Goal: Task Accomplishment & Management: Use online tool/utility

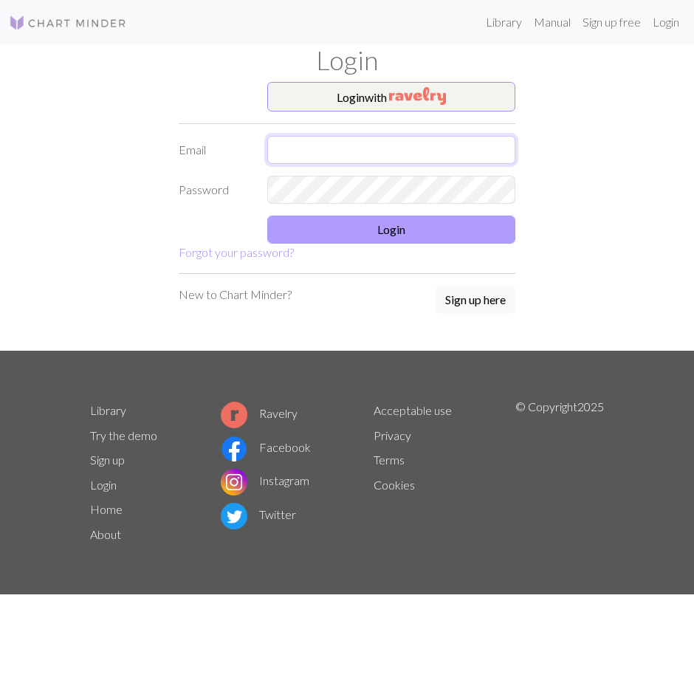
type input "[EMAIL_ADDRESS][DOMAIN_NAME]"
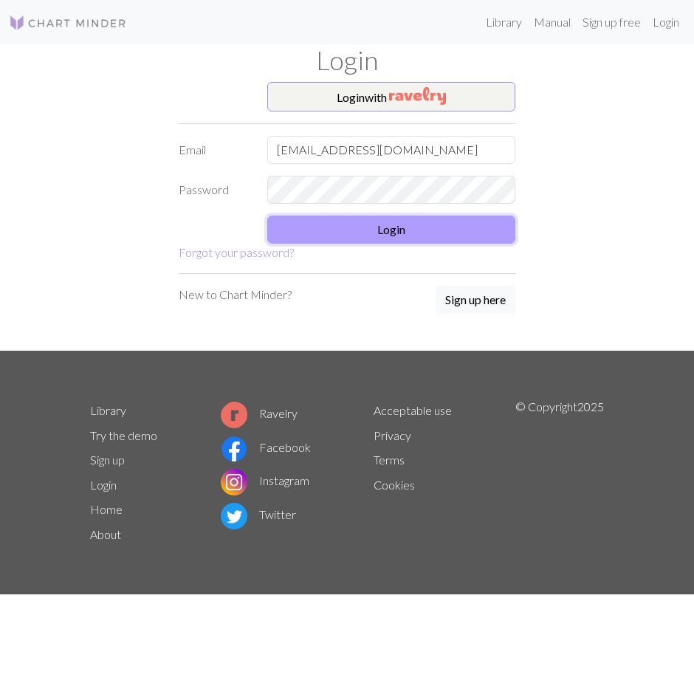
click at [401, 232] on button "Login" at bounding box center [391, 230] width 248 height 28
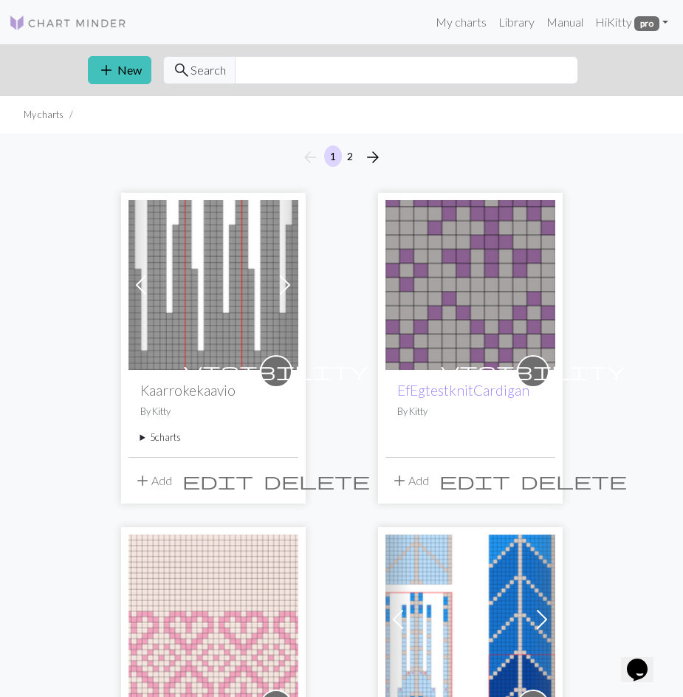
click at [150, 436] on summary "5 charts" at bounding box center [213, 438] width 146 height 14
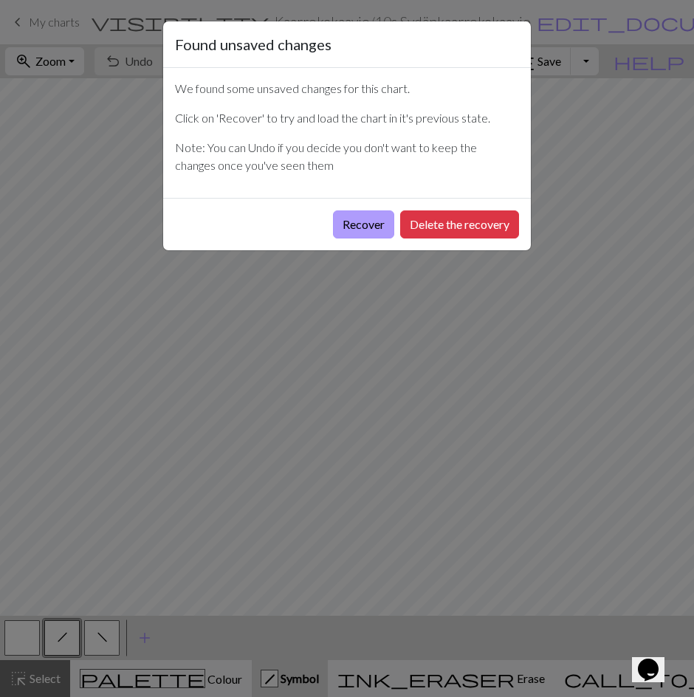
click at [347, 221] on button "Recover" at bounding box center [363, 224] width 61 height 28
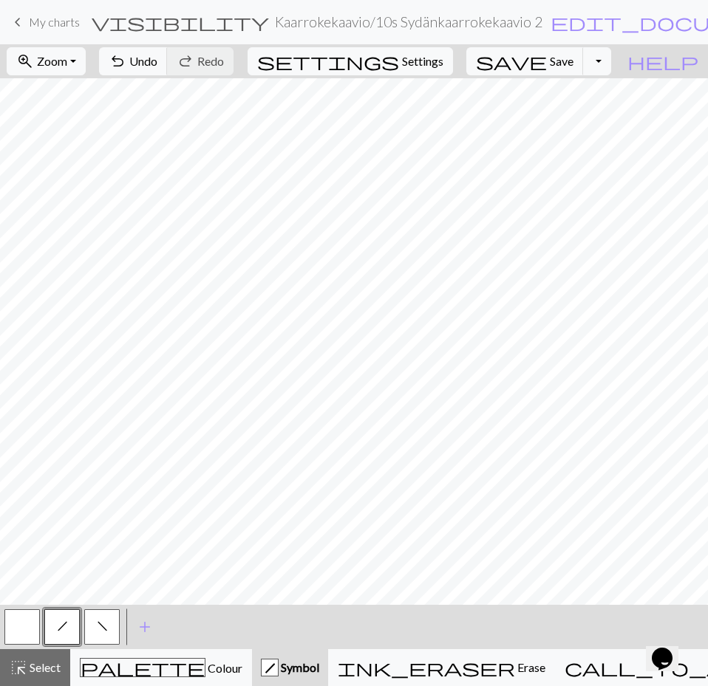
click at [313, 668] on span "Symbol" at bounding box center [298, 667] width 41 height 14
click at [23, 621] on button "button" at bounding box center [21, 626] width 35 height 35
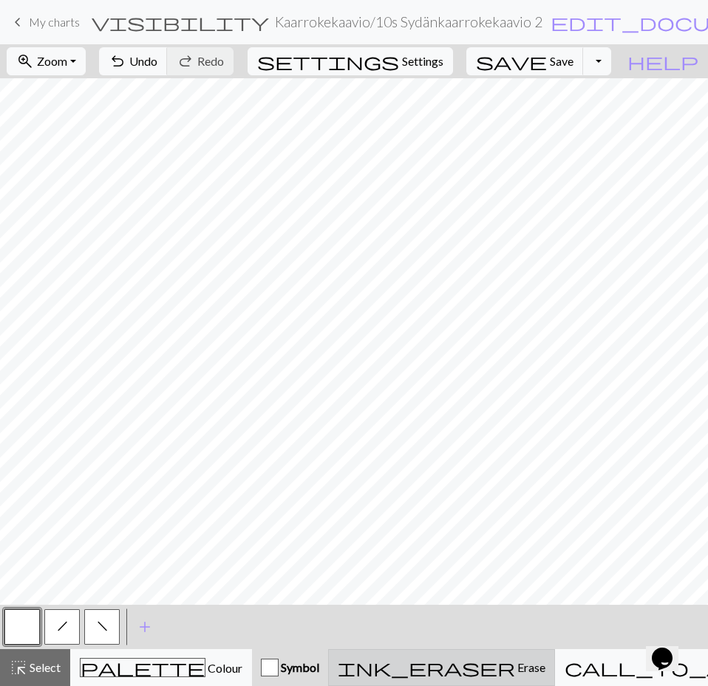
click at [515, 673] on span "Erase" at bounding box center [530, 667] width 30 height 14
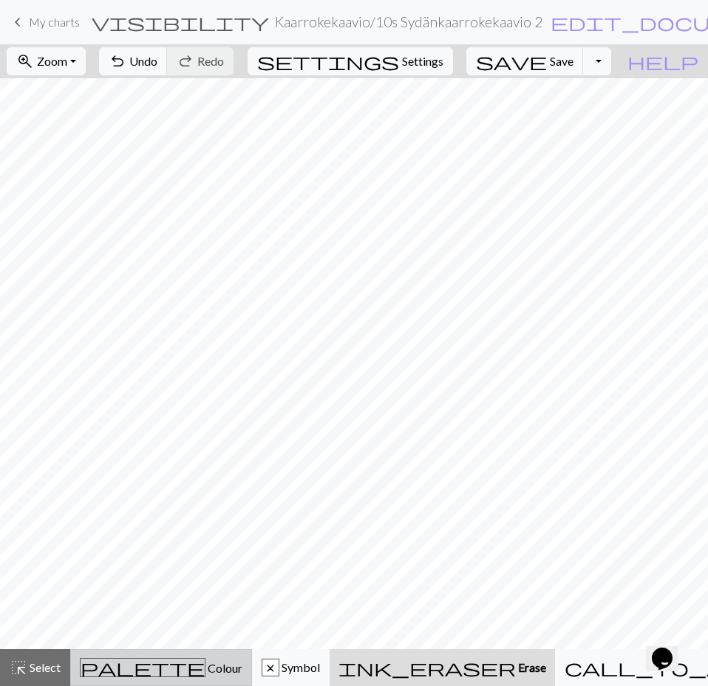
click at [178, 659] on div "palette Colour Colour" at bounding box center [161, 667] width 162 height 19
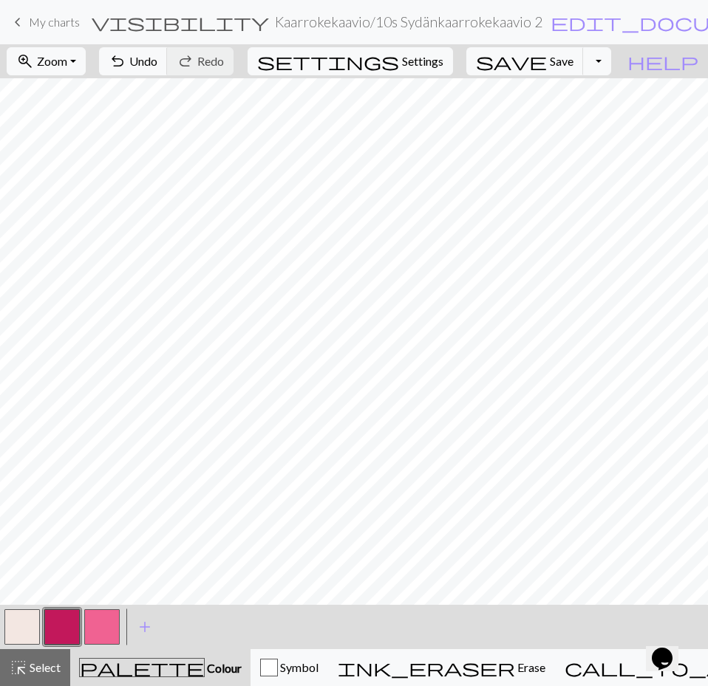
click at [22, 620] on button "button" at bounding box center [21, 626] width 35 height 35
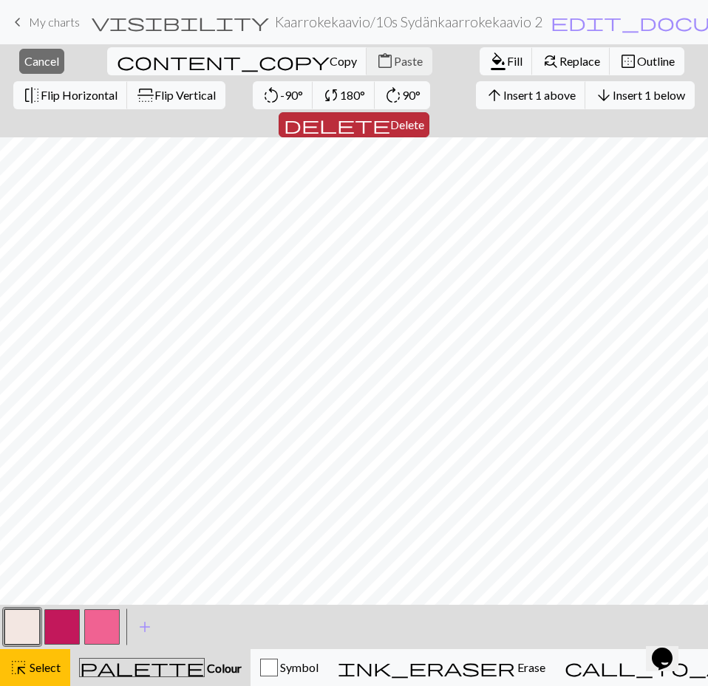
click at [424, 117] on span "Delete" at bounding box center [407, 124] width 34 height 14
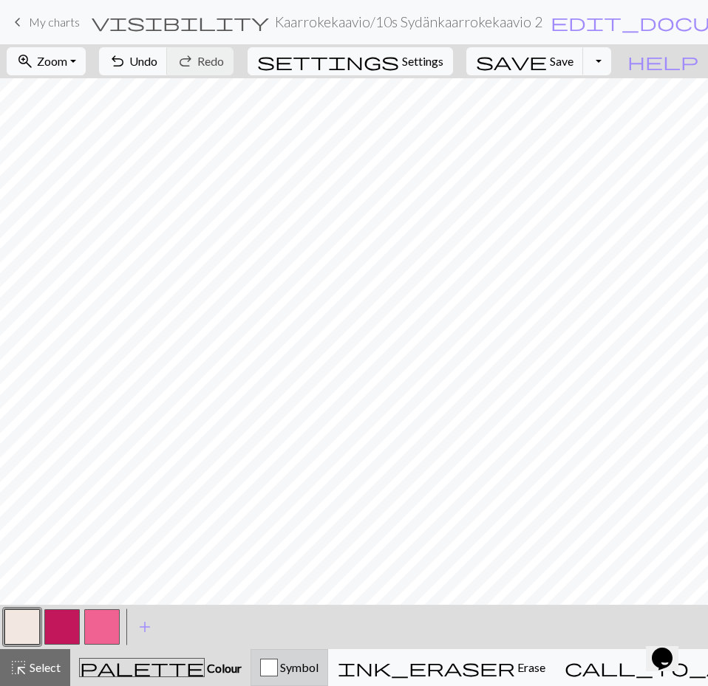
click at [312, 671] on span "Symbol" at bounding box center [298, 667] width 41 height 14
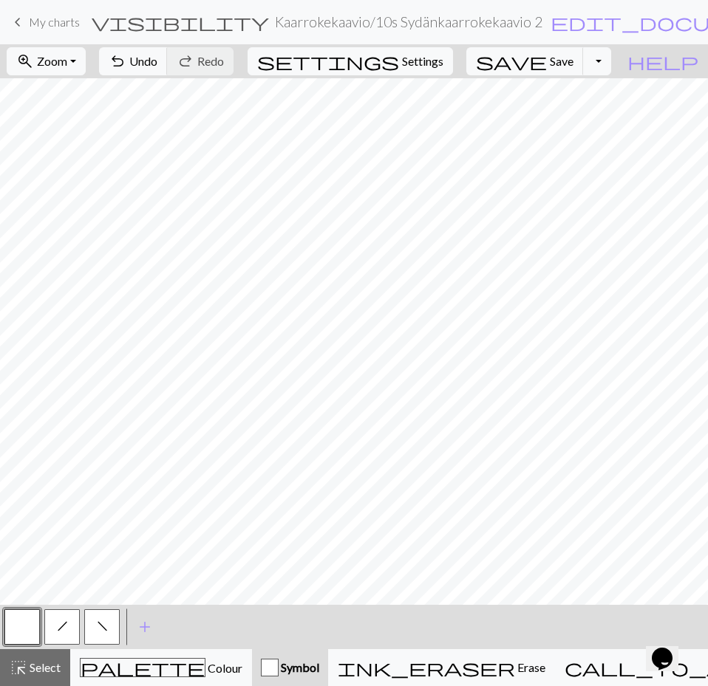
click at [97, 621] on span "f" at bounding box center [102, 626] width 11 height 12
click at [64, 622] on span "h" at bounding box center [62, 626] width 11 height 12
click at [573, 61] on span "Save" at bounding box center [561, 61] width 24 height 14
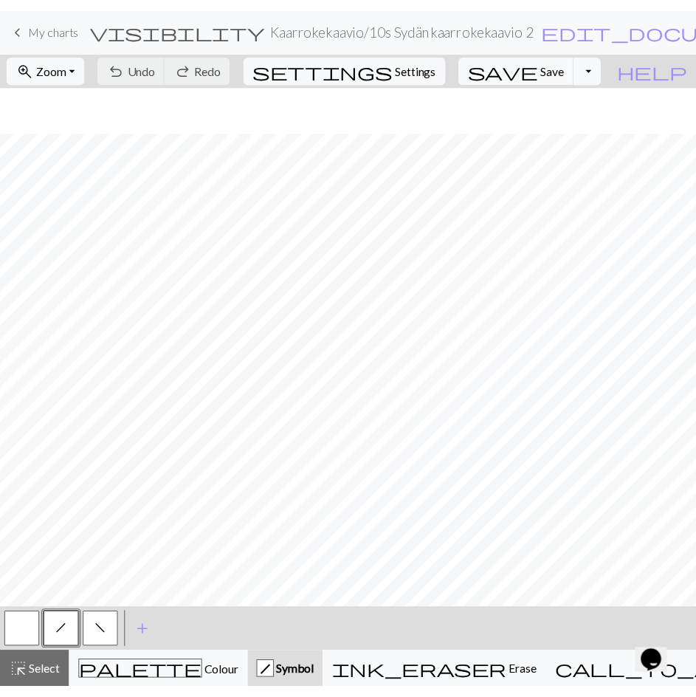
scroll to position [97, 0]
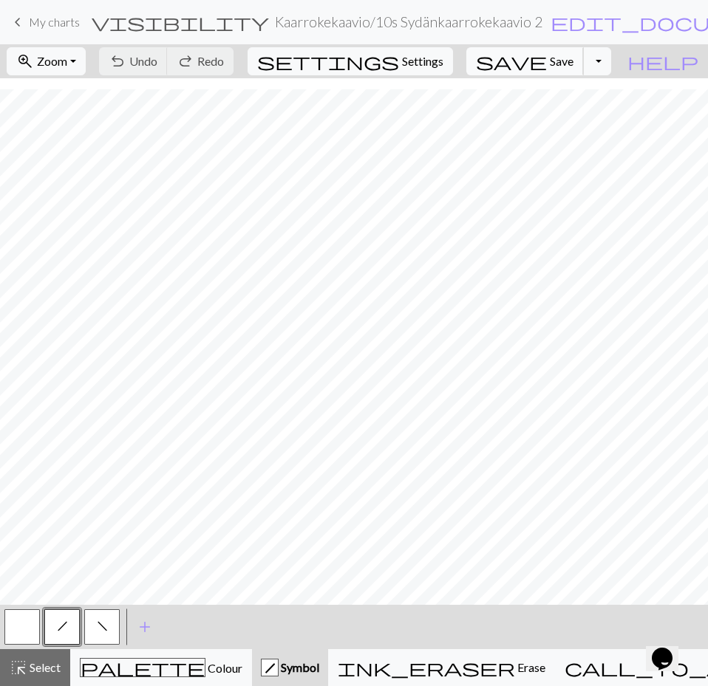
click at [573, 56] on span "Save" at bounding box center [561, 61] width 24 height 14
click at [45, 24] on span "My charts" at bounding box center [54, 22] width 51 height 14
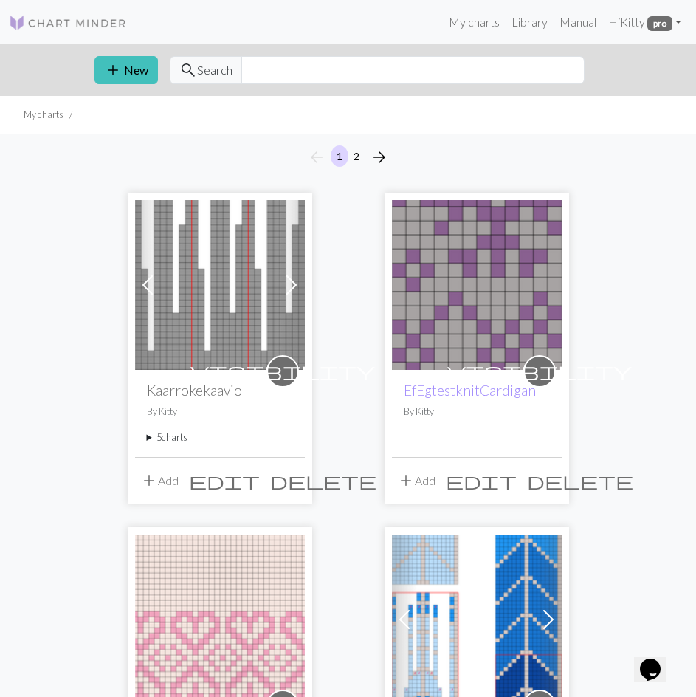
click at [144, 437] on div "visibility Kaarrokekaavio By Kitty 5 charts 9s Kaarrokekaavio 21s/10cm delete 7…" at bounding box center [220, 413] width 170 height 86
click at [148, 436] on summary "5 charts" at bounding box center [220, 438] width 146 height 14
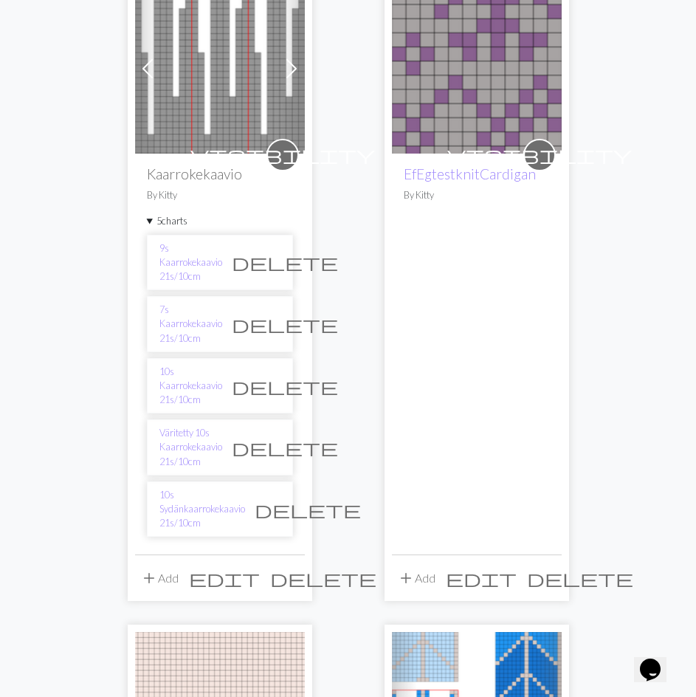
scroll to position [220, 0]
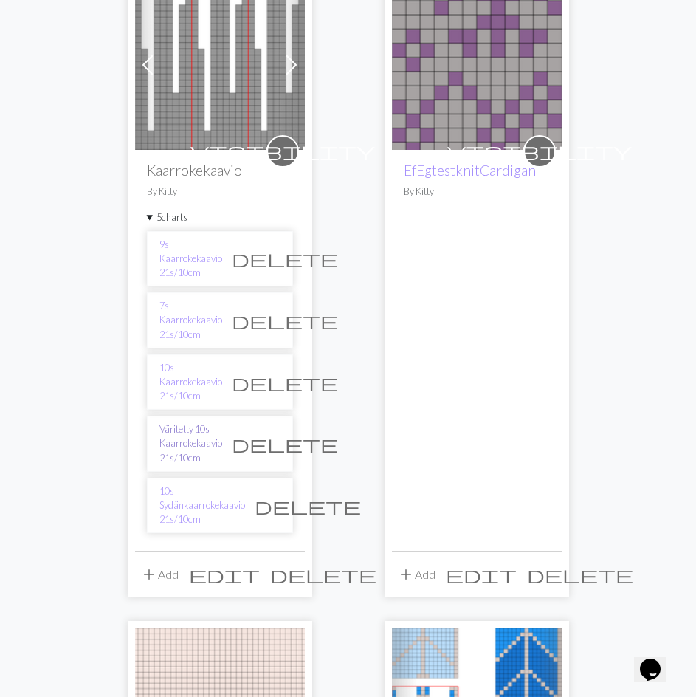
click at [167, 422] on link "Väritetty 10s Kaarrokekaavio 21s/10cm" at bounding box center [191, 443] width 63 height 43
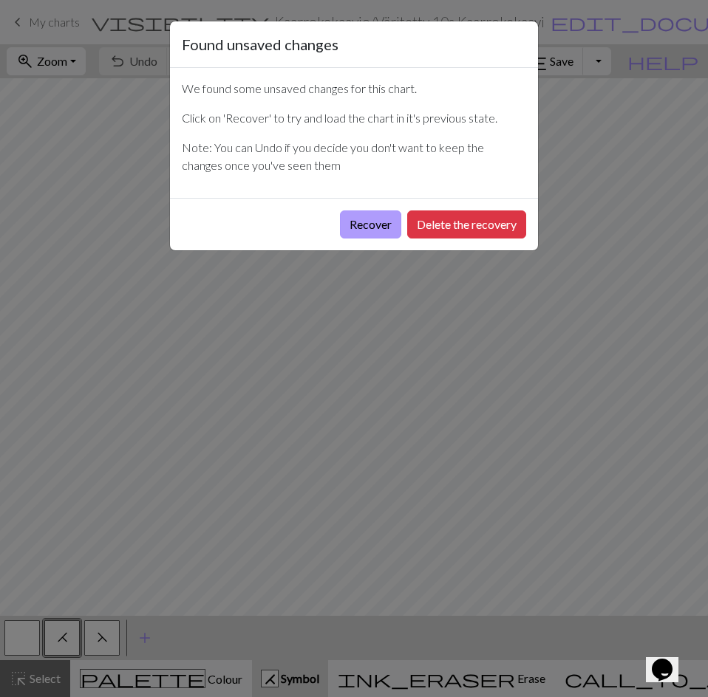
click at [360, 221] on button "Recover" at bounding box center [370, 224] width 61 height 28
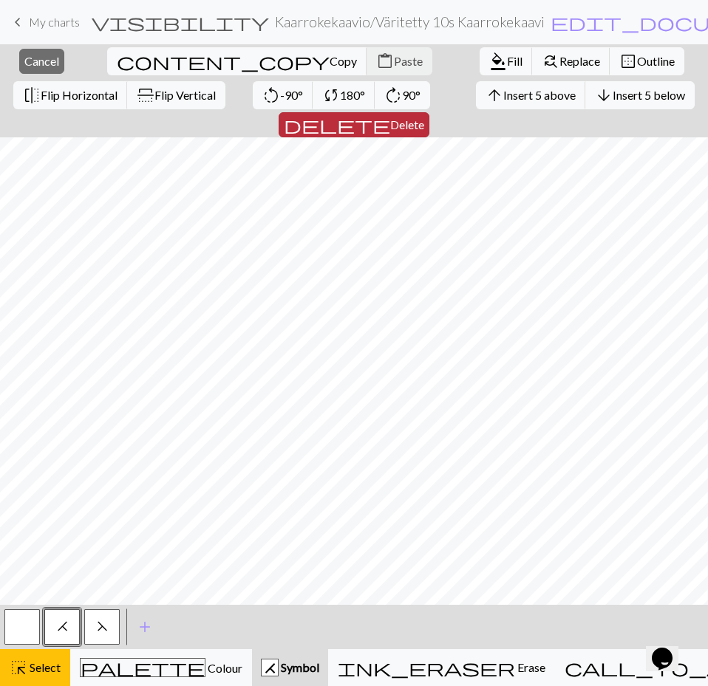
click at [424, 117] on span "Delete" at bounding box center [407, 124] width 34 height 14
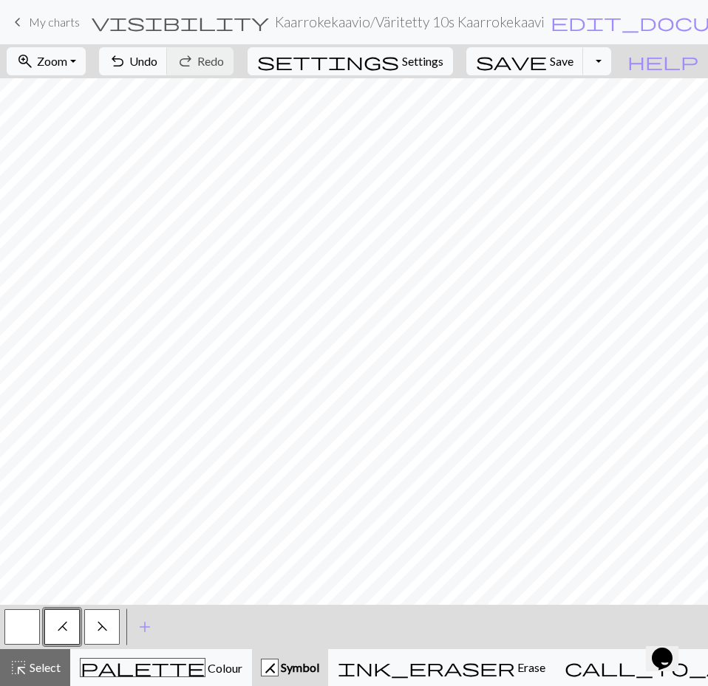
scroll to position [117, 0]
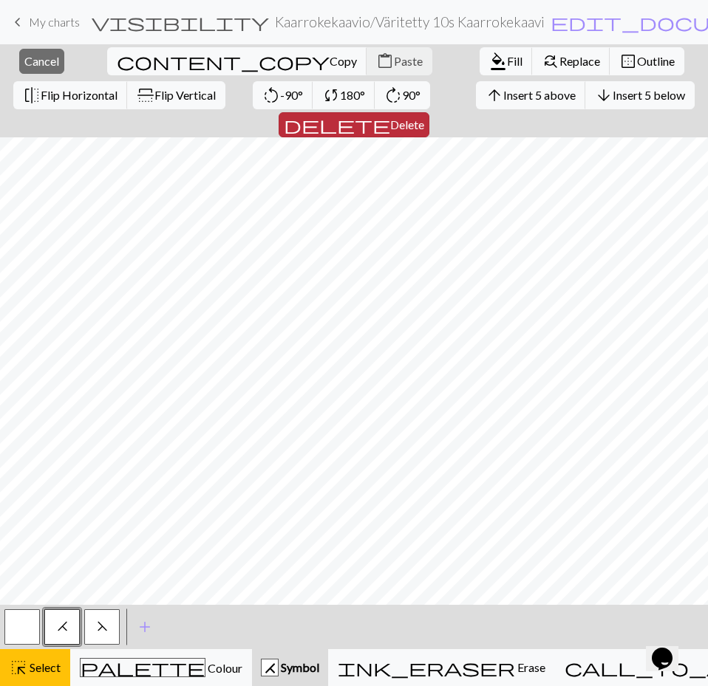
click at [429, 112] on button "delete Delete" at bounding box center [353, 124] width 151 height 25
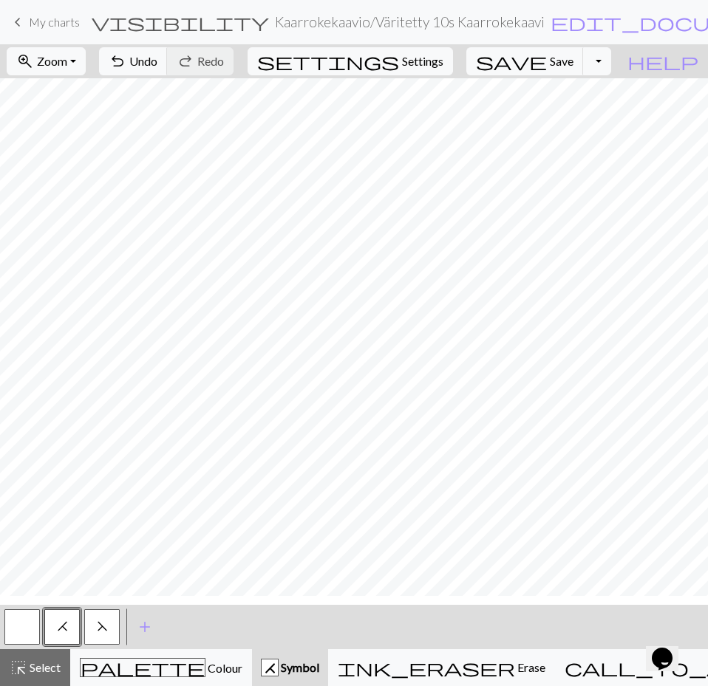
scroll to position [0, 0]
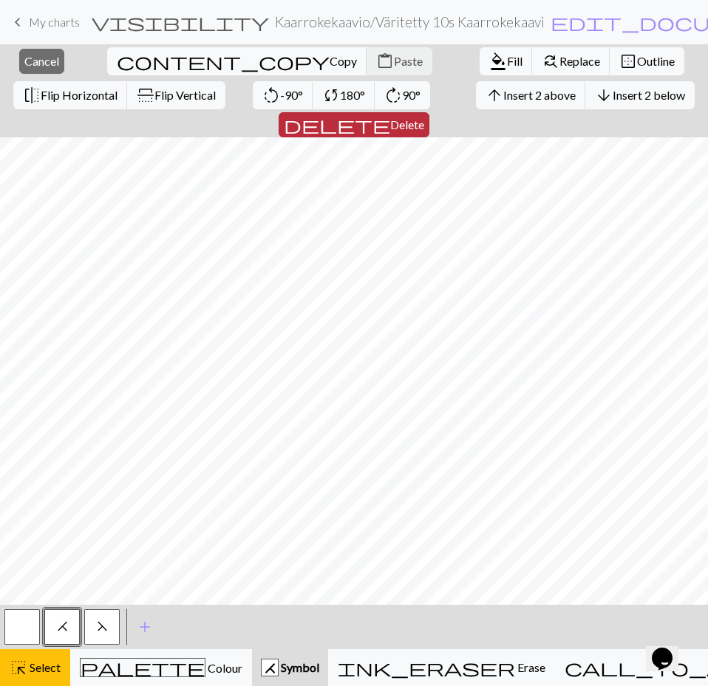
click at [424, 117] on span "Delete" at bounding box center [407, 124] width 34 height 14
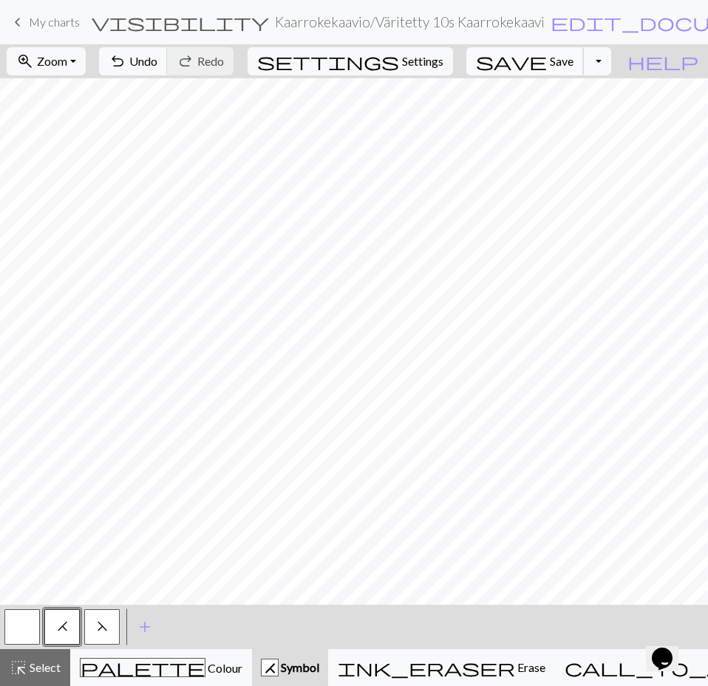
click at [573, 58] on span "Save" at bounding box center [561, 61] width 24 height 14
click at [17, 21] on span "keyboard_arrow_left" at bounding box center [18, 22] width 18 height 21
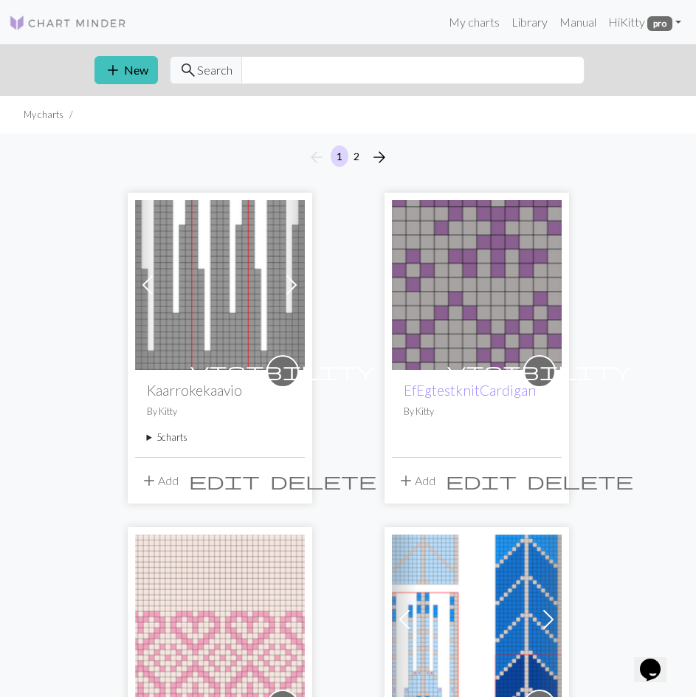
click at [174, 437] on summary "5 charts" at bounding box center [220, 438] width 146 height 14
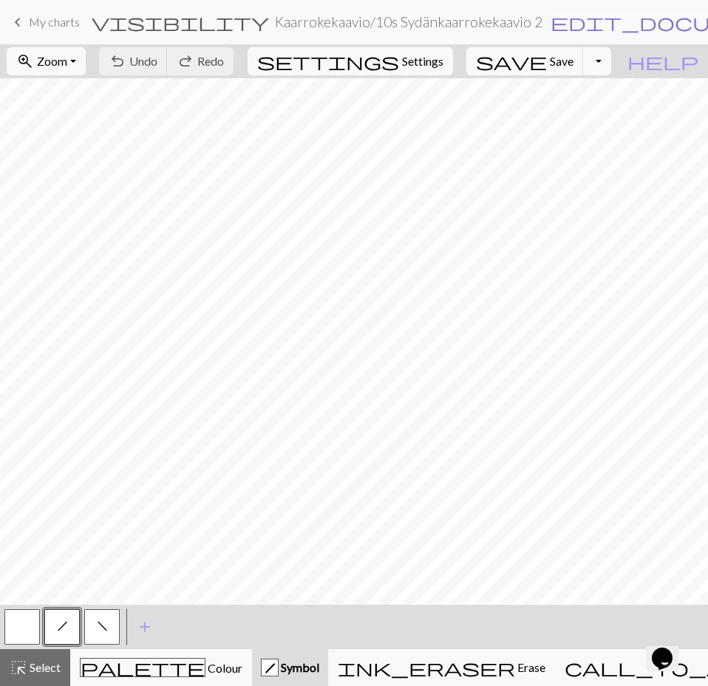
click at [550, 26] on span "edit_document" at bounding box center [665, 22] width 230 height 21
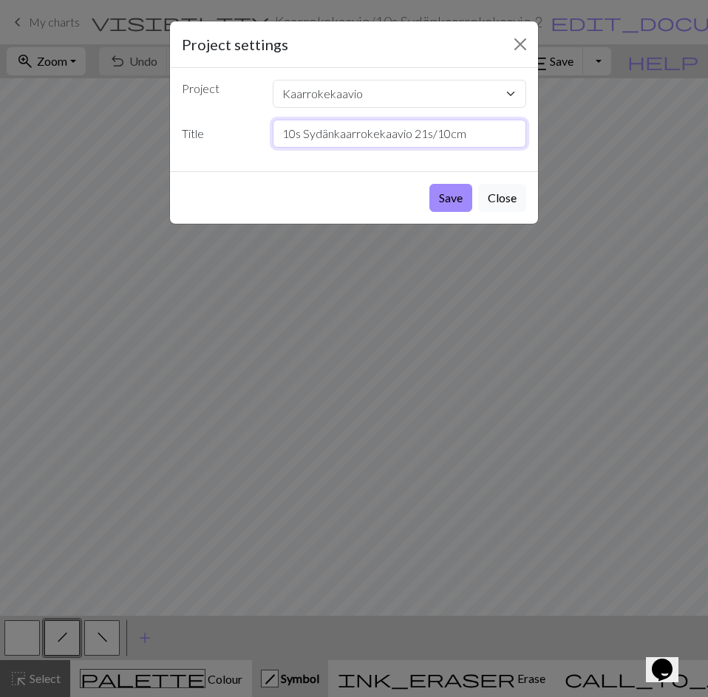
click at [421, 130] on input "10s Sydänkaarrokekaavio 21s/10cm" at bounding box center [400, 134] width 254 height 28
type input "10s Sydänkaarrokekaavio 22s/10cm"
click at [444, 197] on button "Save" at bounding box center [450, 198] width 43 height 28
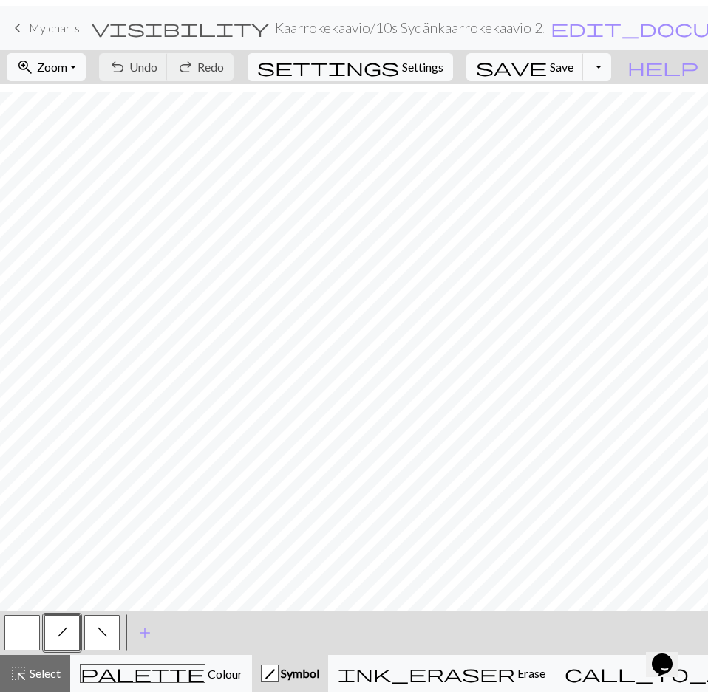
scroll to position [97, 0]
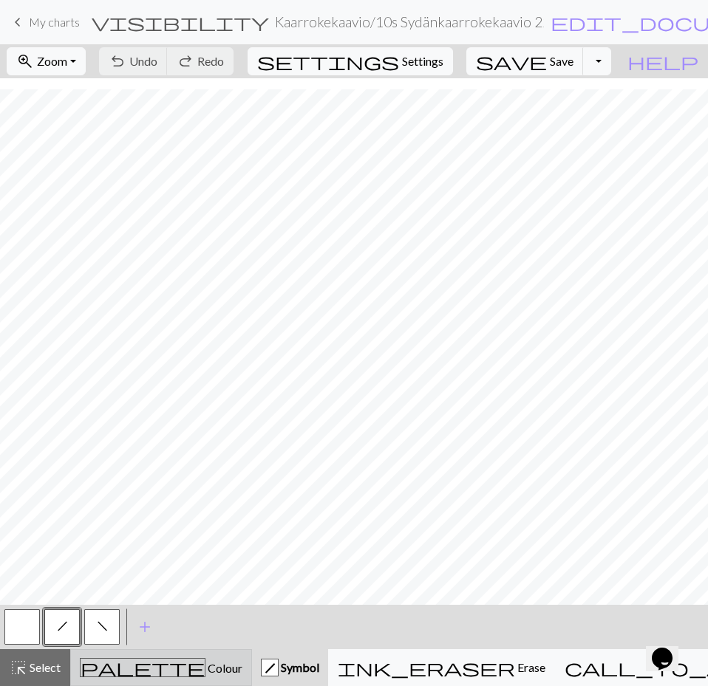
click at [205, 661] on span "Colour" at bounding box center [223, 668] width 37 height 14
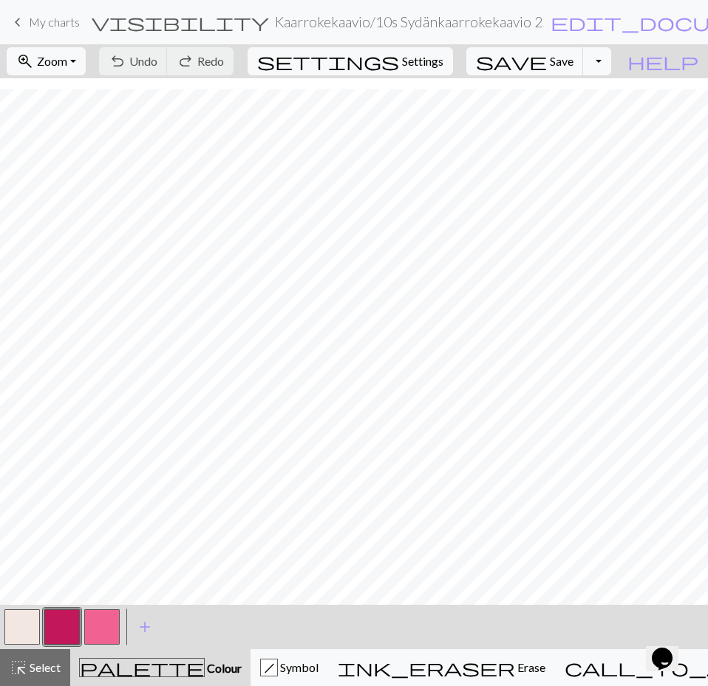
click at [52, 618] on button "button" at bounding box center [61, 626] width 35 height 35
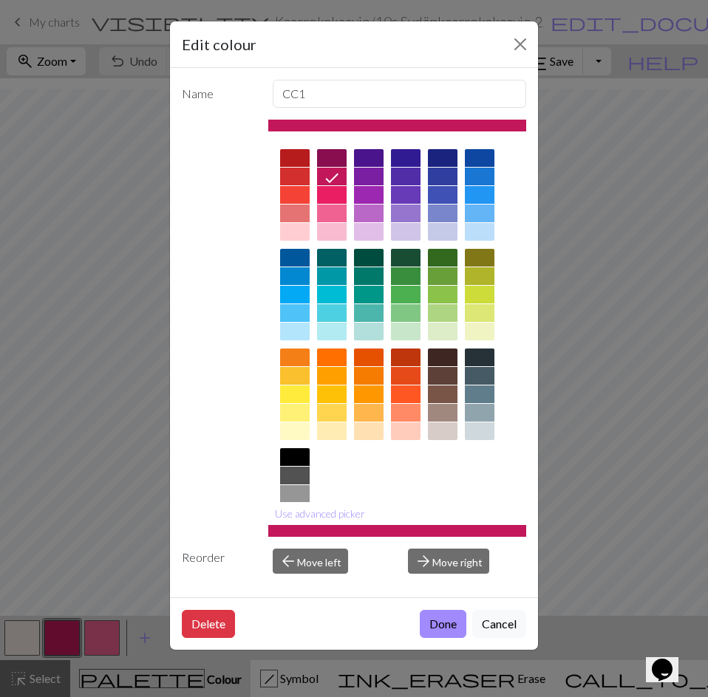
click at [329, 227] on div at bounding box center [332, 232] width 30 height 18
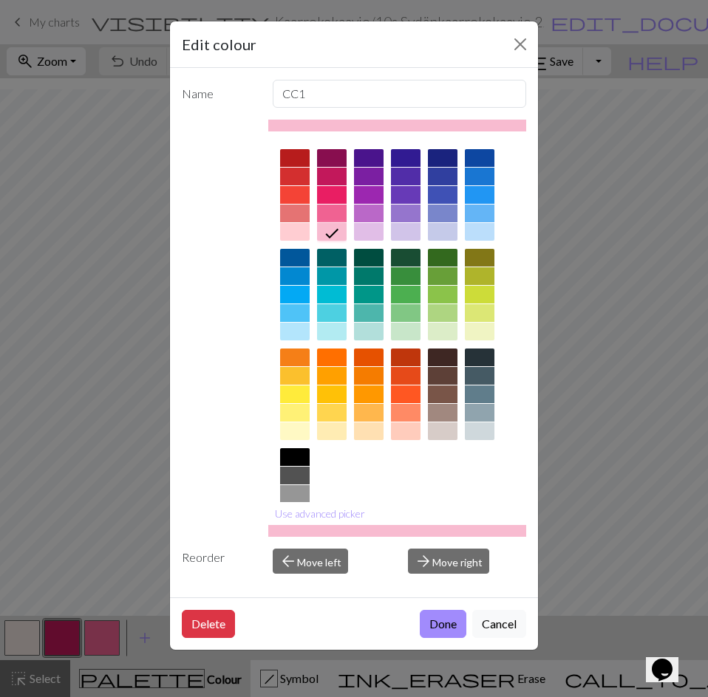
click at [286, 210] on div at bounding box center [295, 214] width 30 height 18
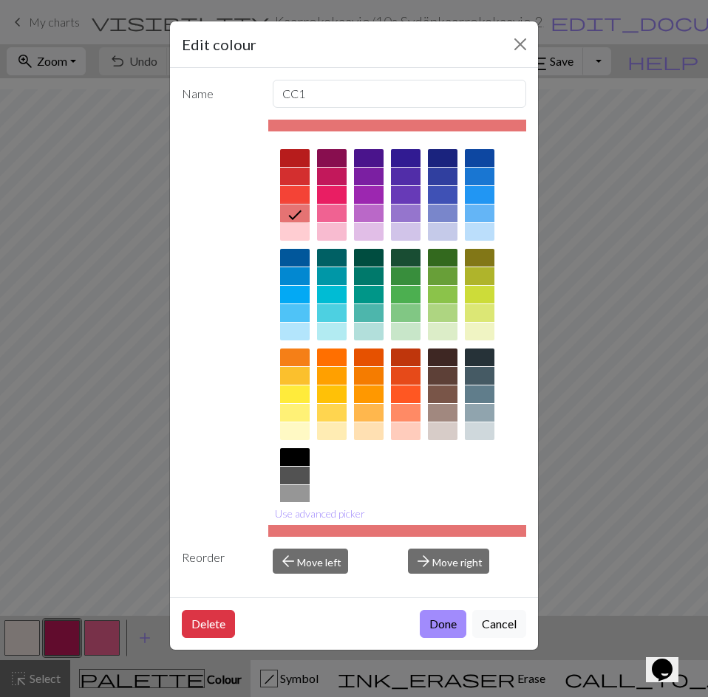
click at [289, 233] on div at bounding box center [295, 232] width 30 height 18
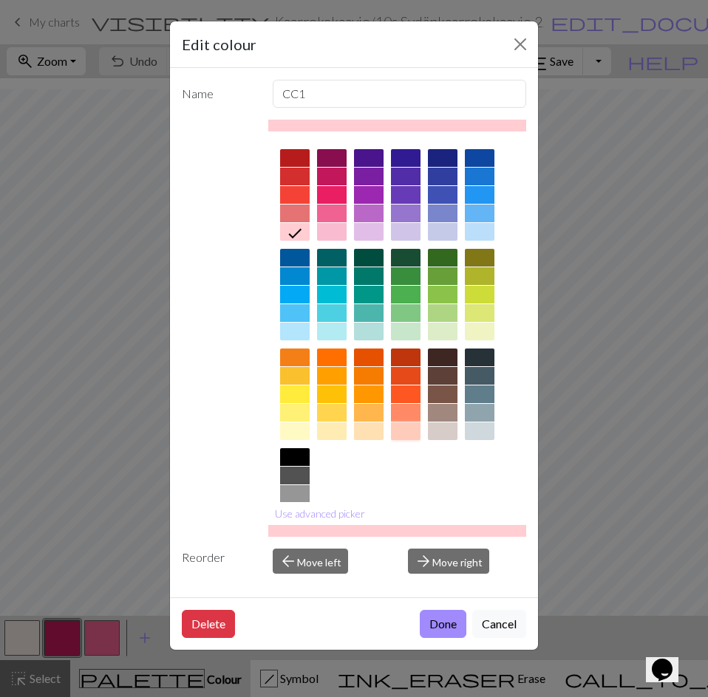
click at [405, 426] on div at bounding box center [406, 431] width 30 height 18
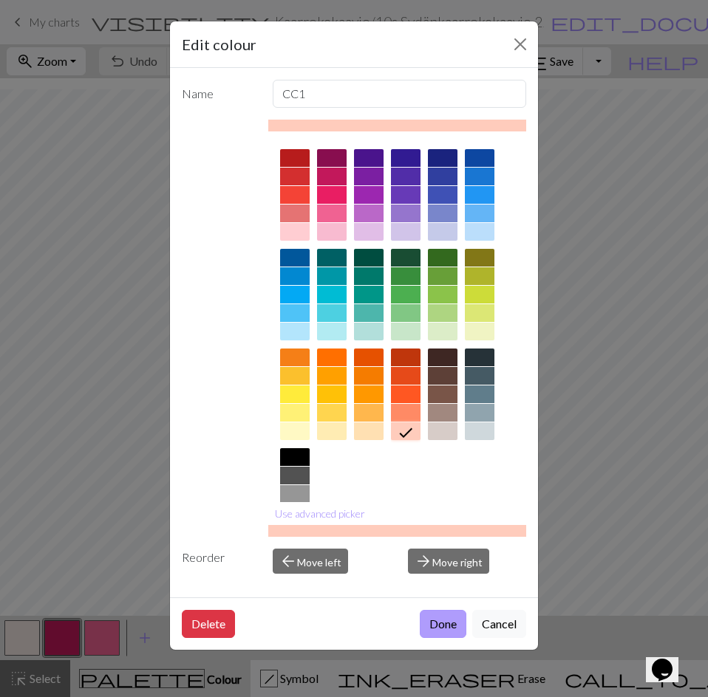
click at [442, 627] on button "Done" at bounding box center [443, 624] width 47 height 28
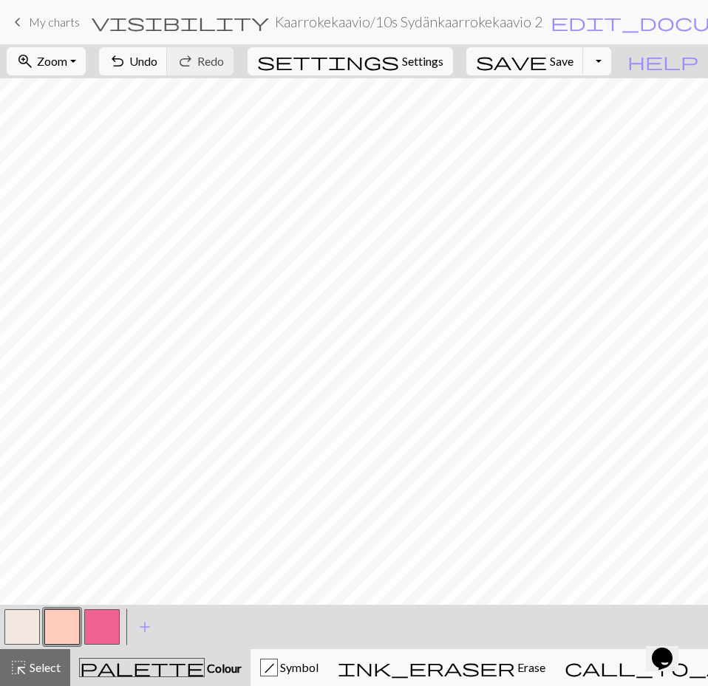
click at [105, 629] on button "button" at bounding box center [101, 626] width 35 height 35
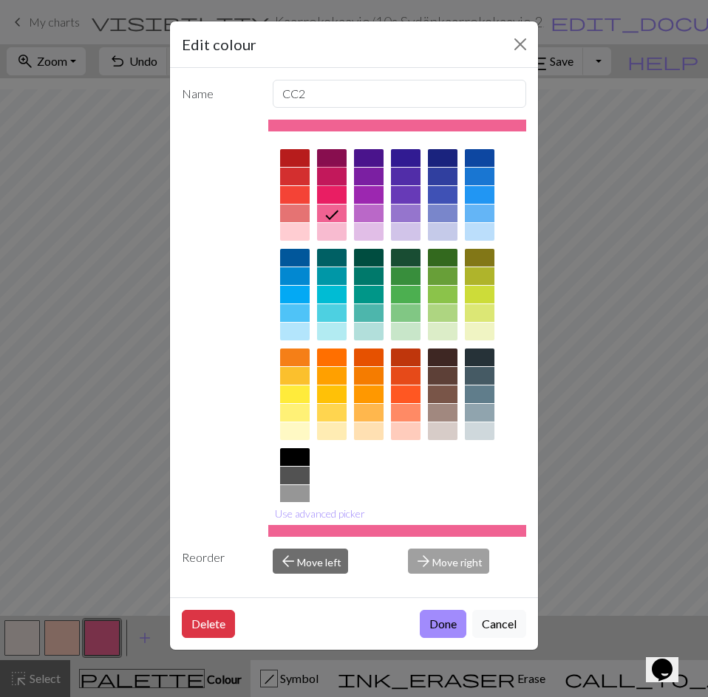
click at [326, 174] on div at bounding box center [332, 177] width 30 height 18
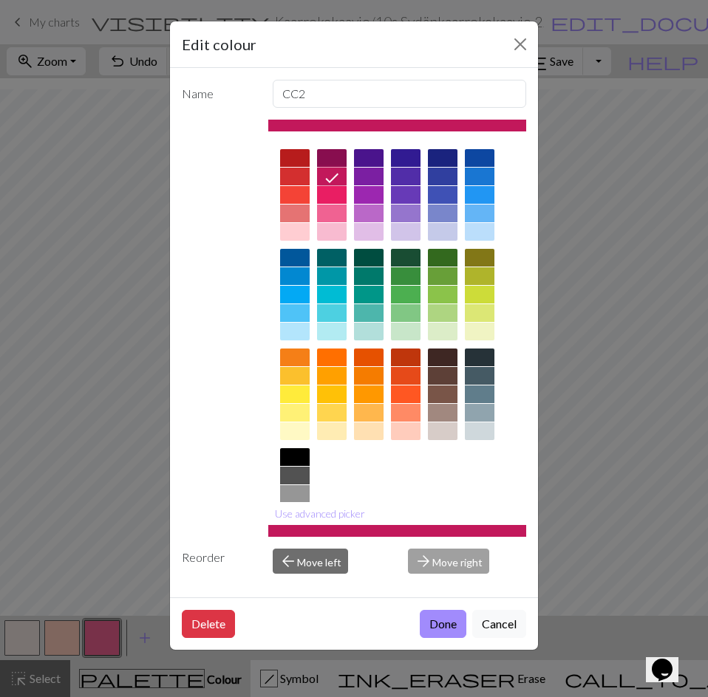
click at [326, 158] on div at bounding box center [332, 158] width 30 height 18
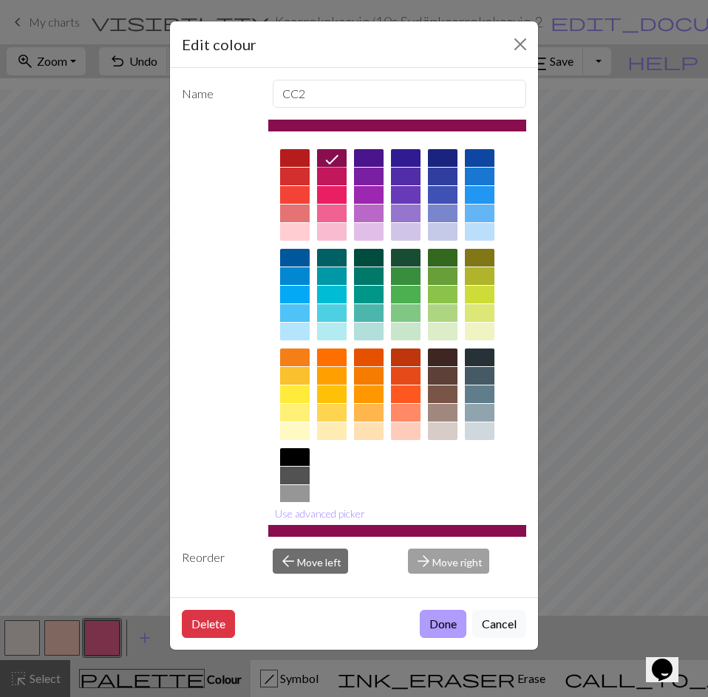
click at [440, 610] on div "Delete Done Cancel" at bounding box center [354, 623] width 368 height 52
click at [440, 610] on button "Done" at bounding box center [443, 624] width 47 height 28
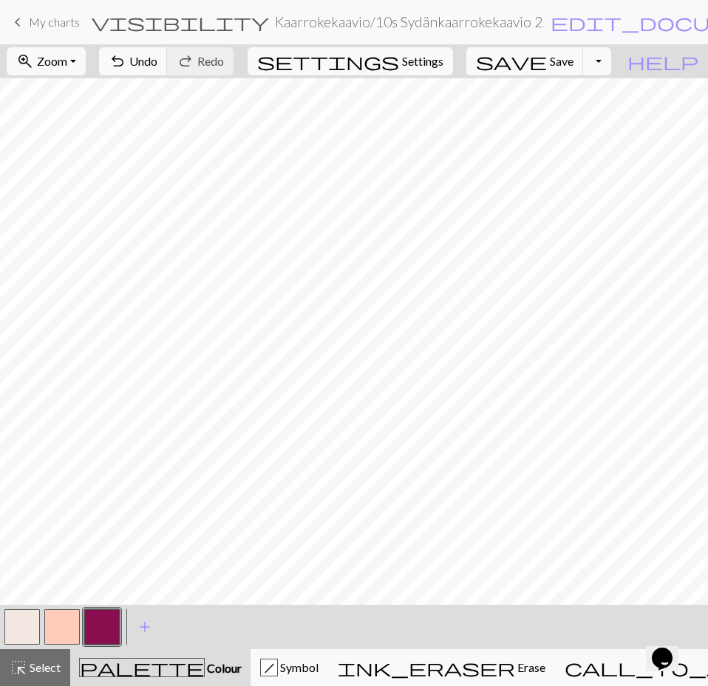
click at [100, 620] on button "button" at bounding box center [101, 626] width 35 height 35
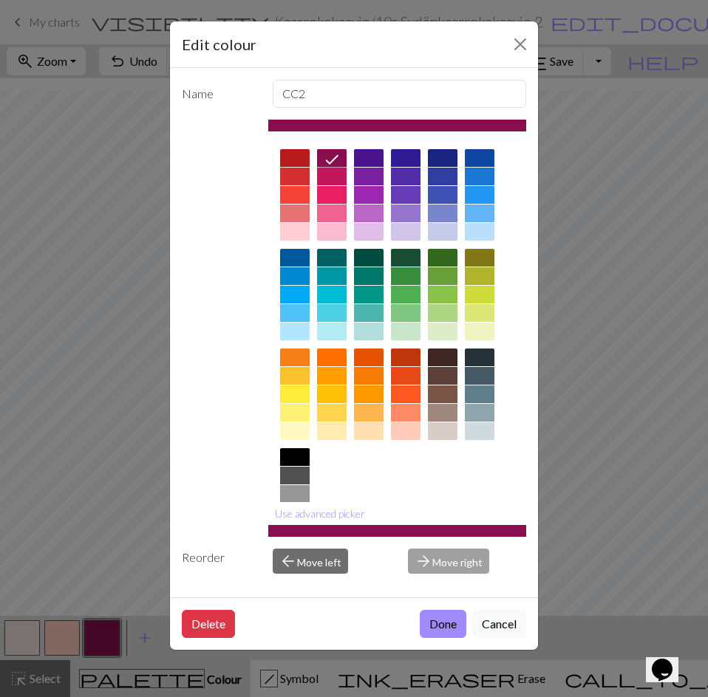
click at [329, 166] on icon at bounding box center [332, 160] width 18 height 18
click at [326, 177] on div at bounding box center [332, 177] width 30 height 18
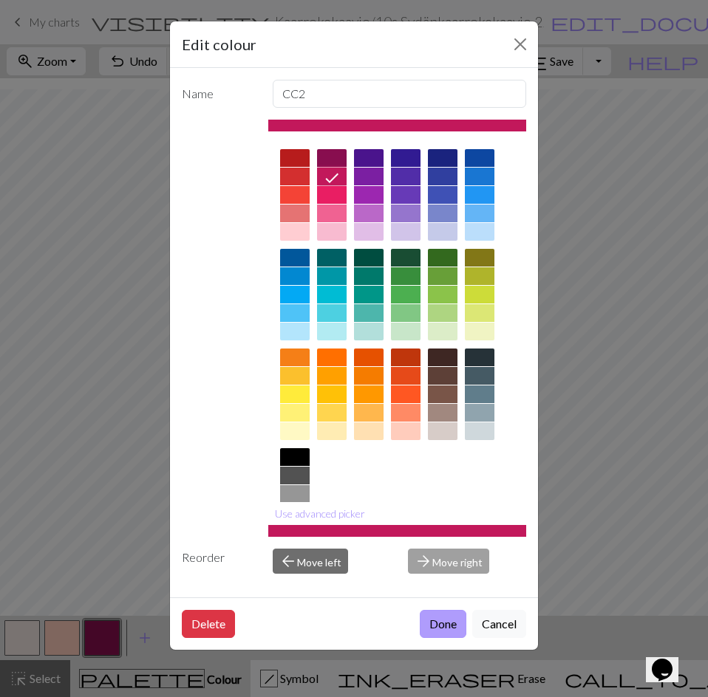
click at [428, 617] on button "Done" at bounding box center [443, 624] width 47 height 28
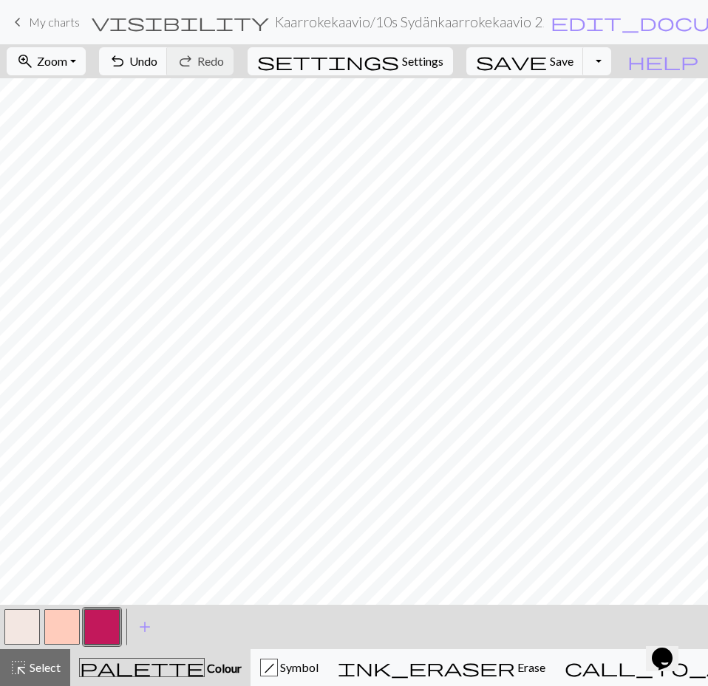
click at [67, 626] on button "button" at bounding box center [61, 626] width 35 height 35
click at [62, 626] on button "button" at bounding box center [61, 626] width 35 height 35
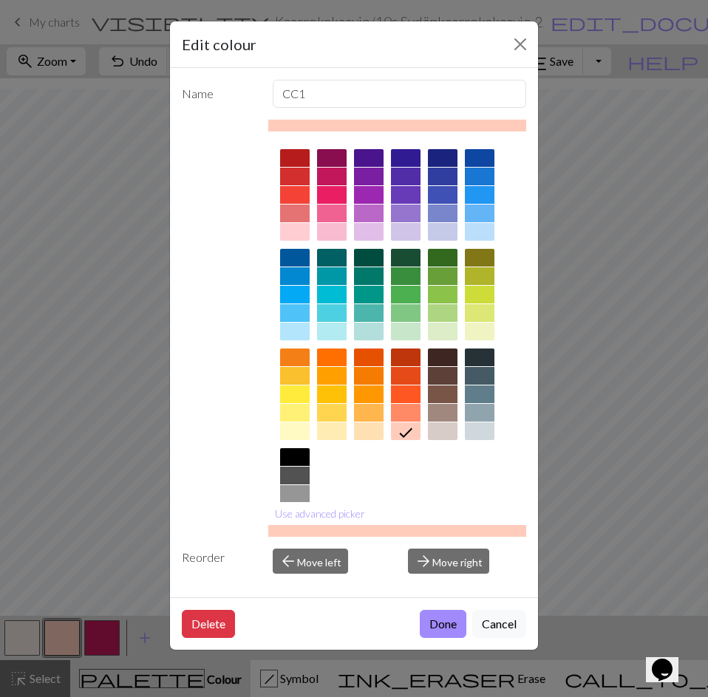
click at [290, 233] on div at bounding box center [295, 232] width 30 height 18
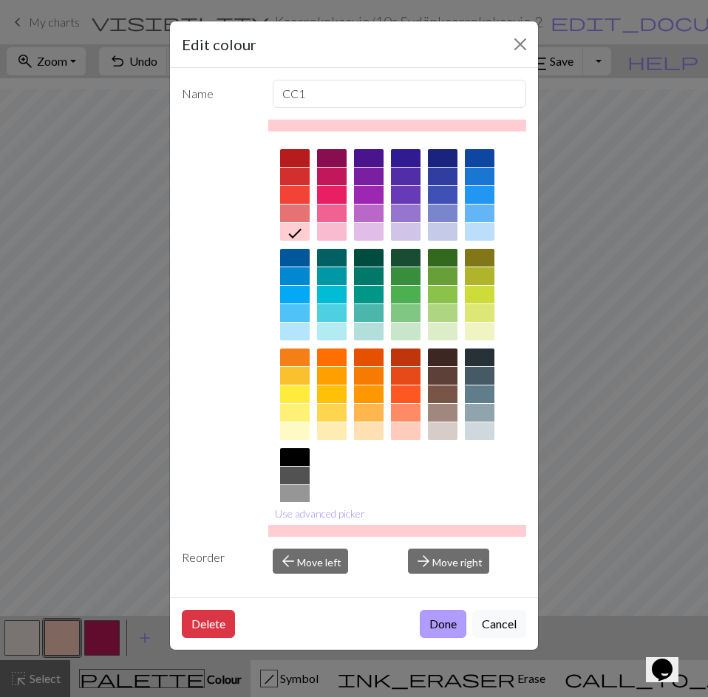
click at [447, 623] on button "Done" at bounding box center [443, 624] width 47 height 28
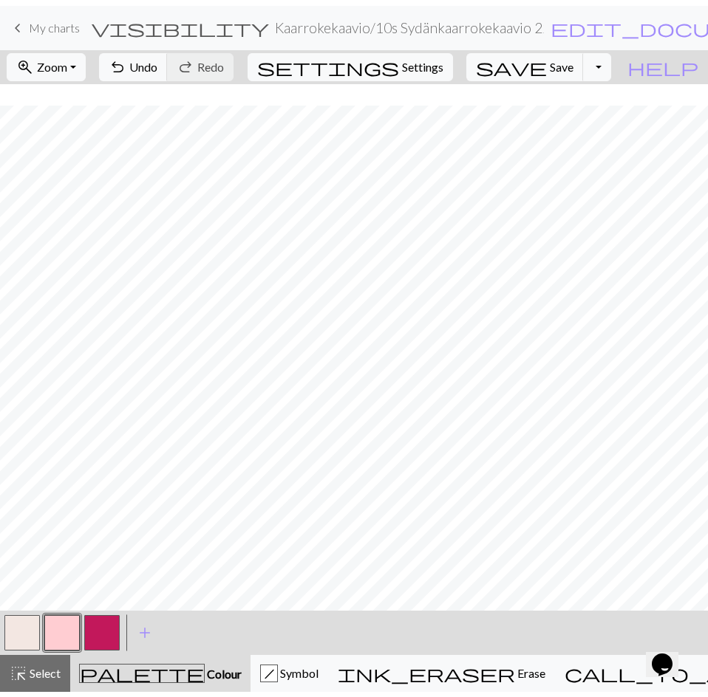
scroll to position [97, 0]
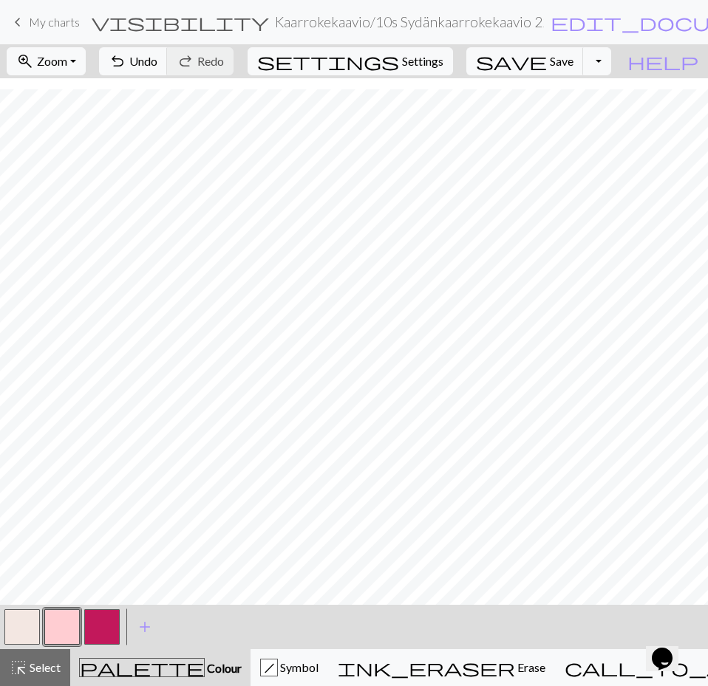
click at [58, 631] on button "button" at bounding box center [61, 626] width 35 height 35
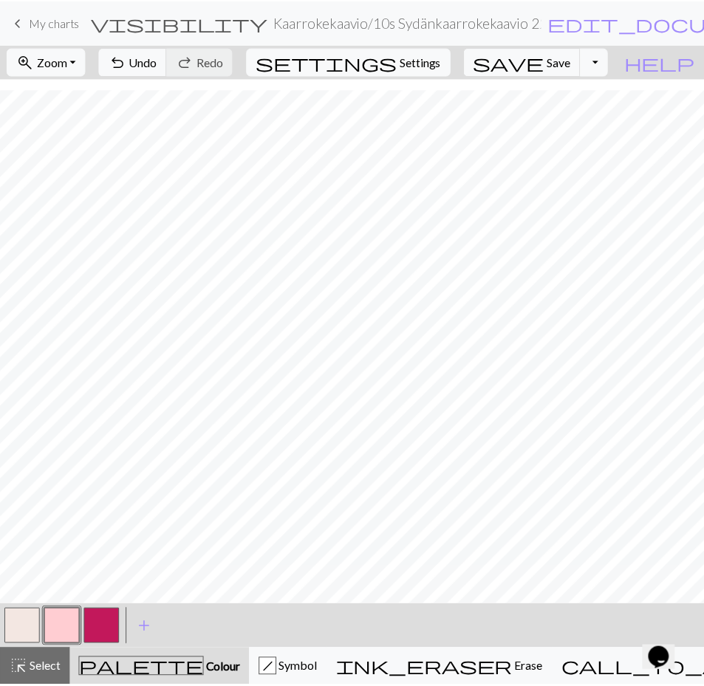
scroll to position [86, 0]
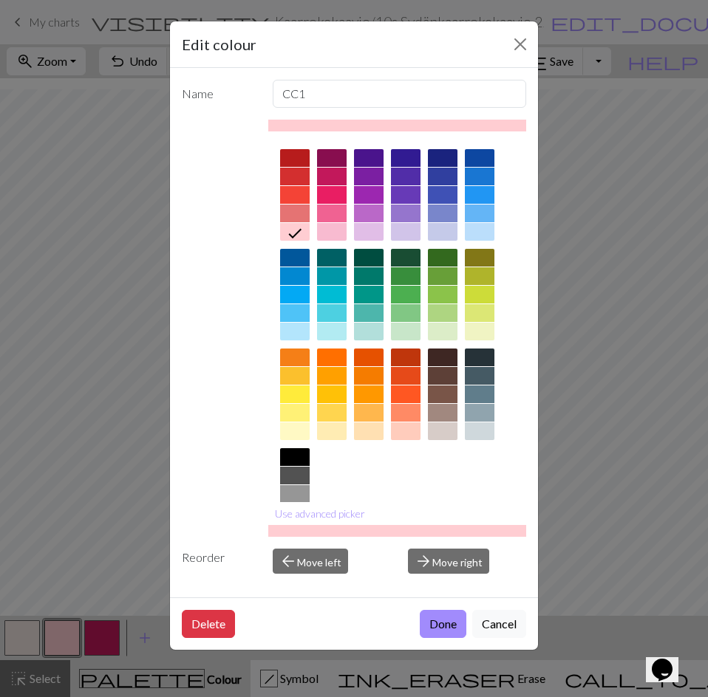
click at [329, 227] on div at bounding box center [332, 232] width 30 height 18
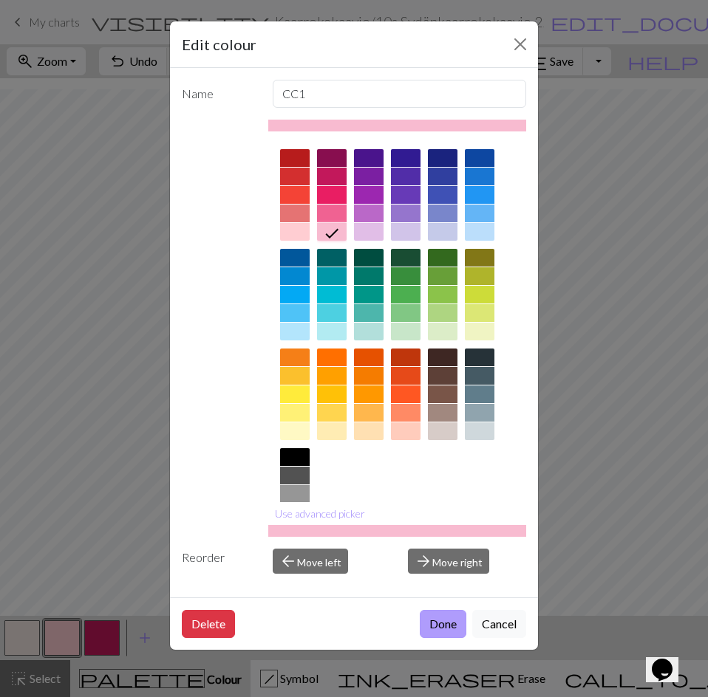
click at [446, 620] on button "Done" at bounding box center [443, 624] width 47 height 28
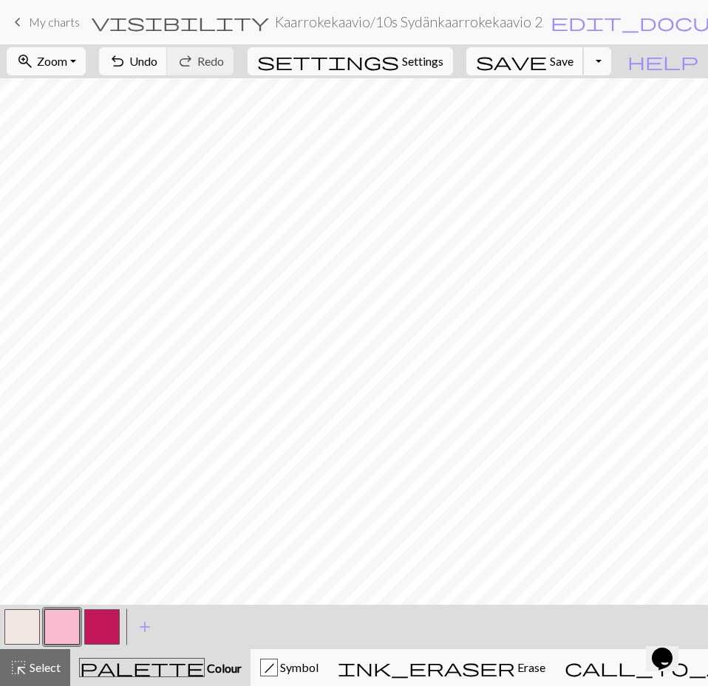
click at [573, 64] on span "Save" at bounding box center [561, 61] width 24 height 14
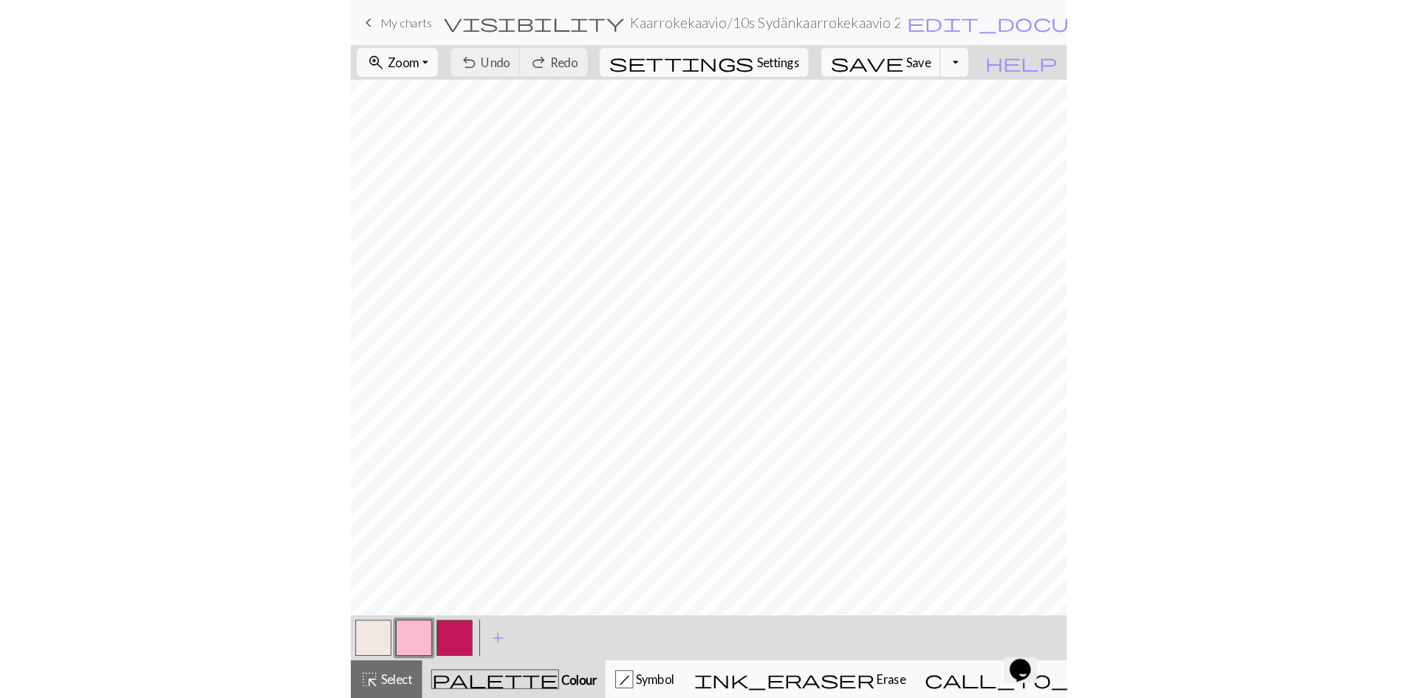
scroll to position [0, 0]
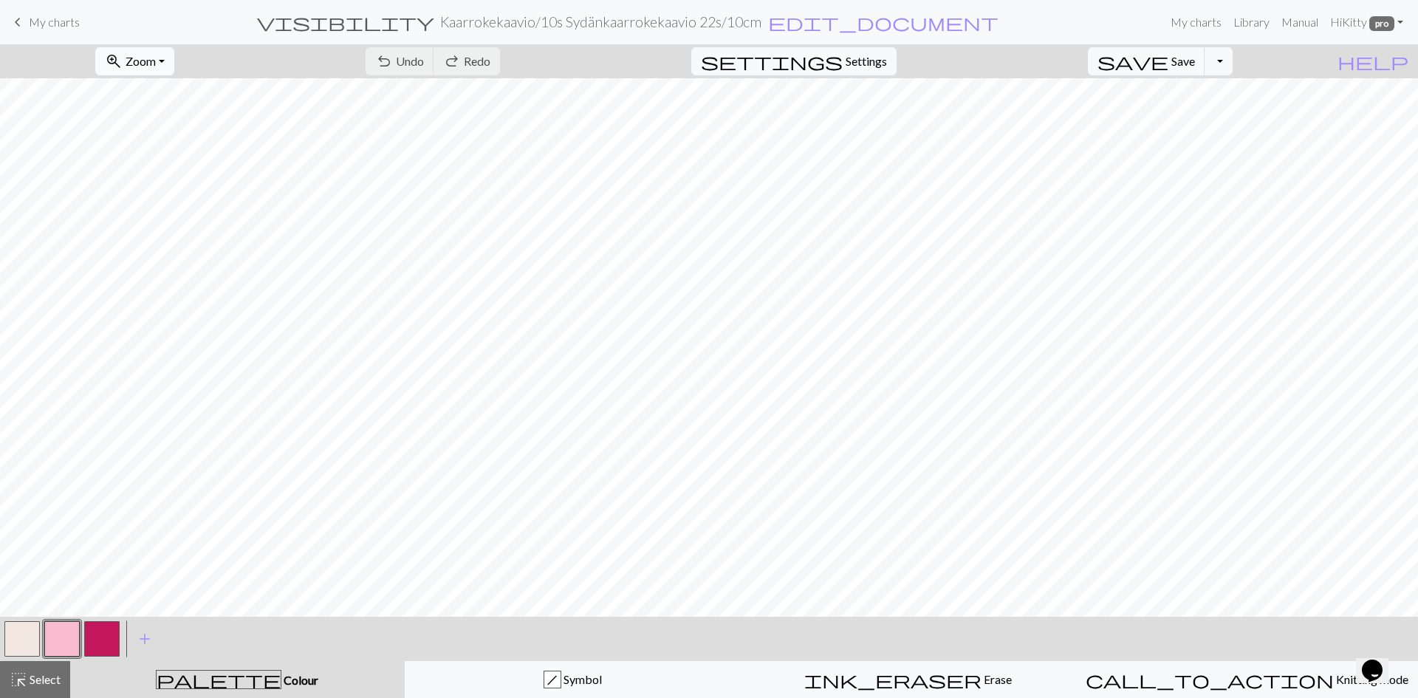
click at [167, 67] on button "zoom_in Zoom Zoom" at bounding box center [134, 61] width 79 height 28
click at [177, 198] on button "100%" at bounding box center [154, 201] width 117 height 24
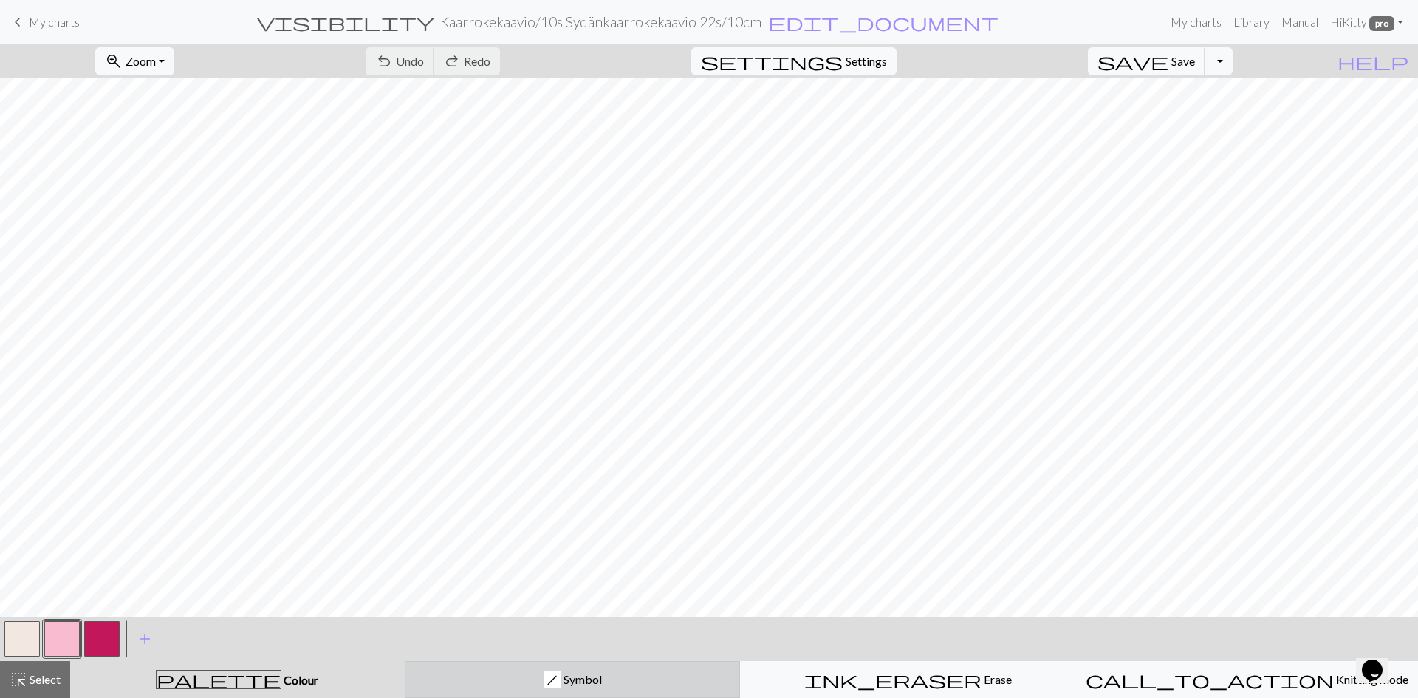
click at [505, 679] on div "h Symbol" at bounding box center [572, 680] width 317 height 18
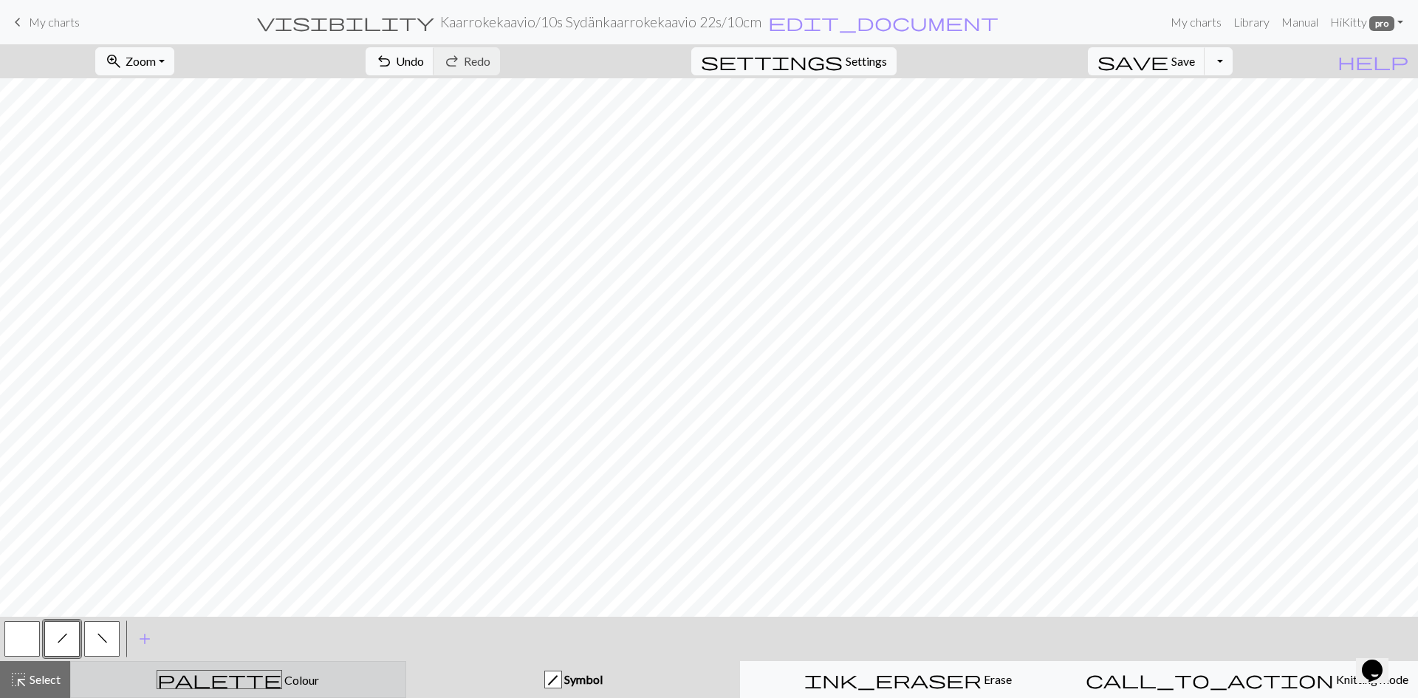
click at [282, 676] on span "Colour" at bounding box center [300, 680] width 37 height 14
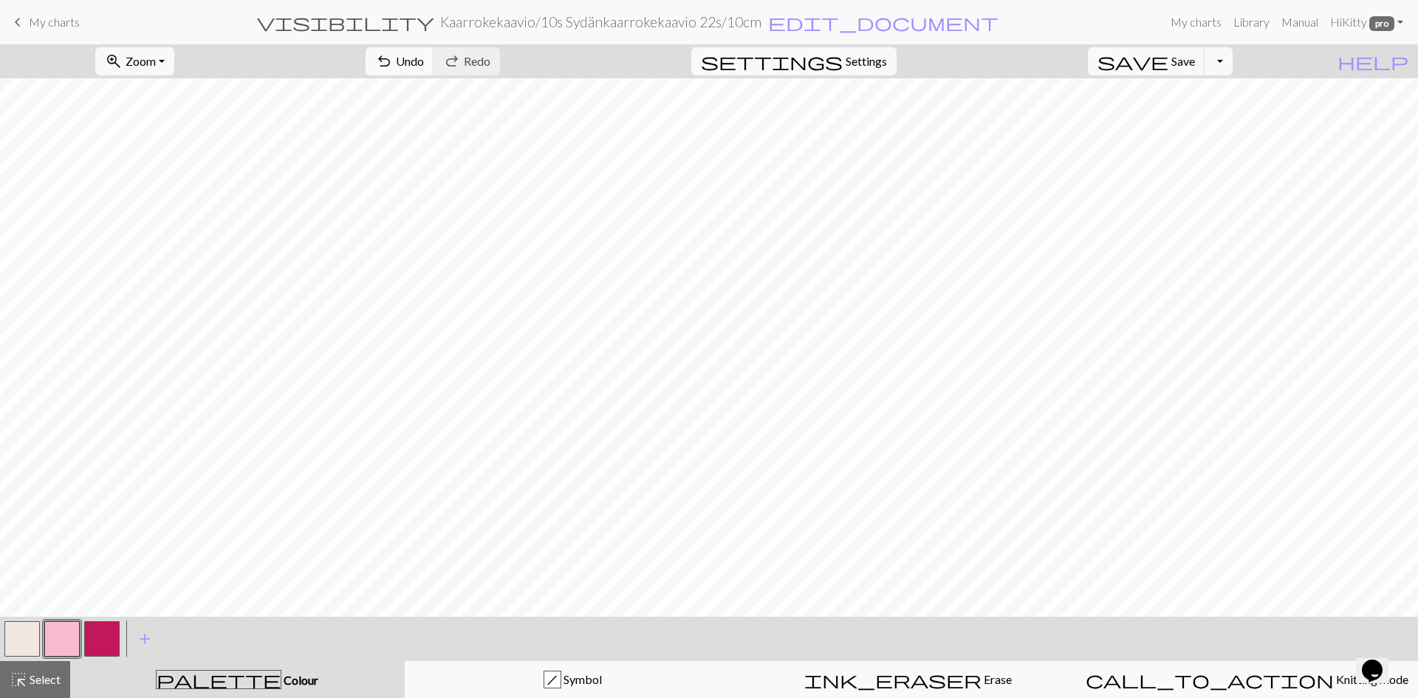
click at [15, 647] on button "button" at bounding box center [21, 638] width 35 height 35
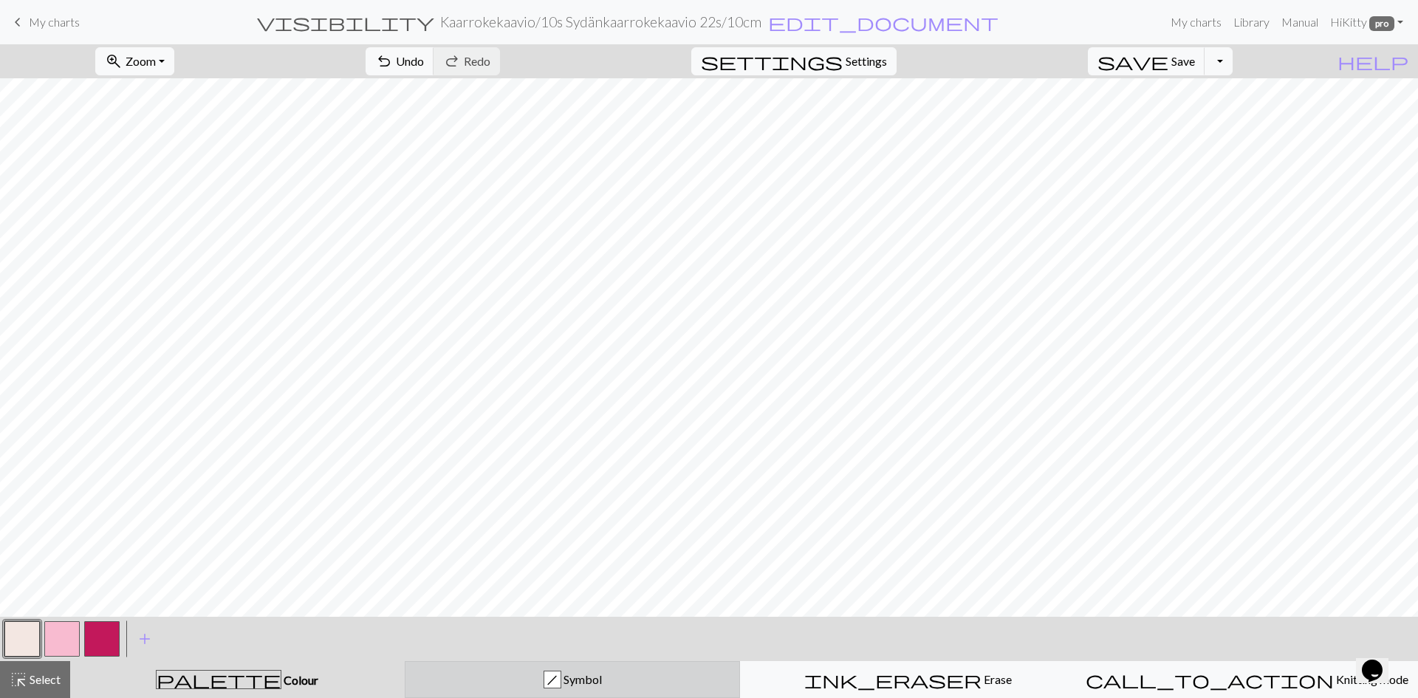
click at [516, 679] on div "h Symbol" at bounding box center [572, 680] width 317 height 18
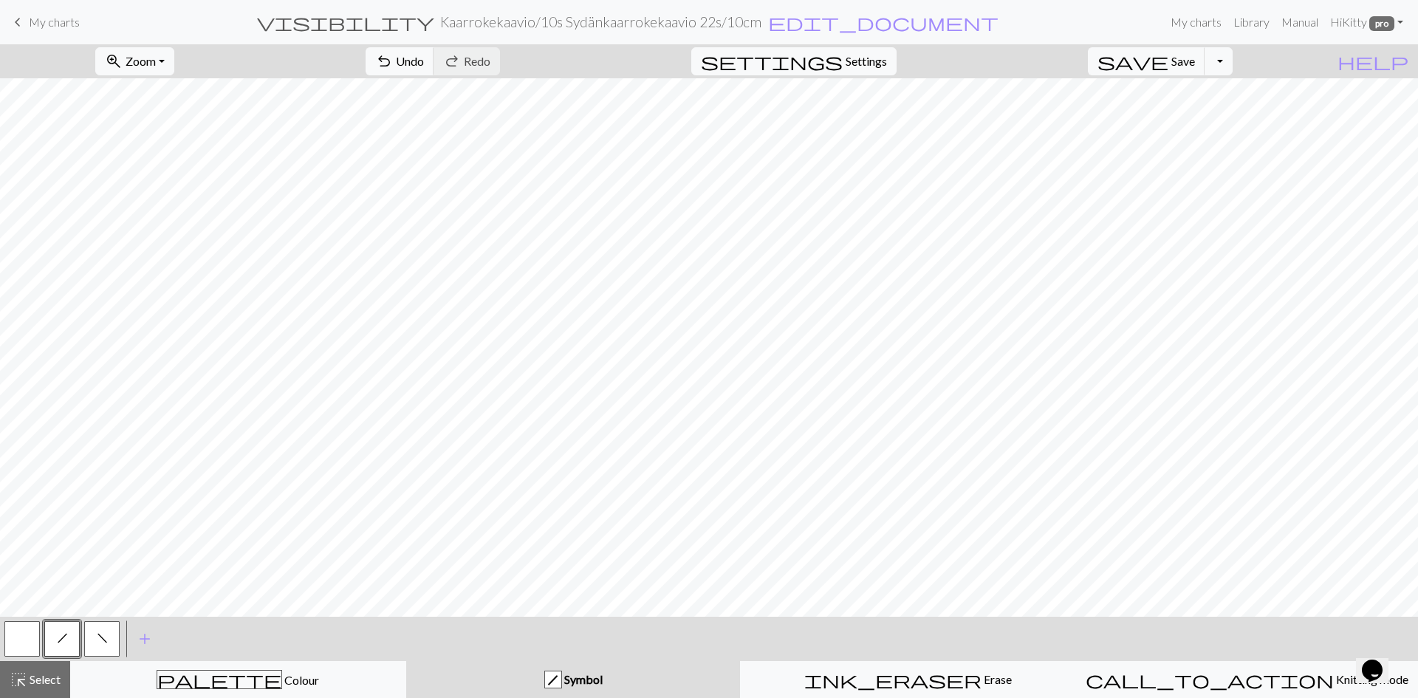
click at [15, 639] on button "button" at bounding box center [21, 638] width 35 height 35
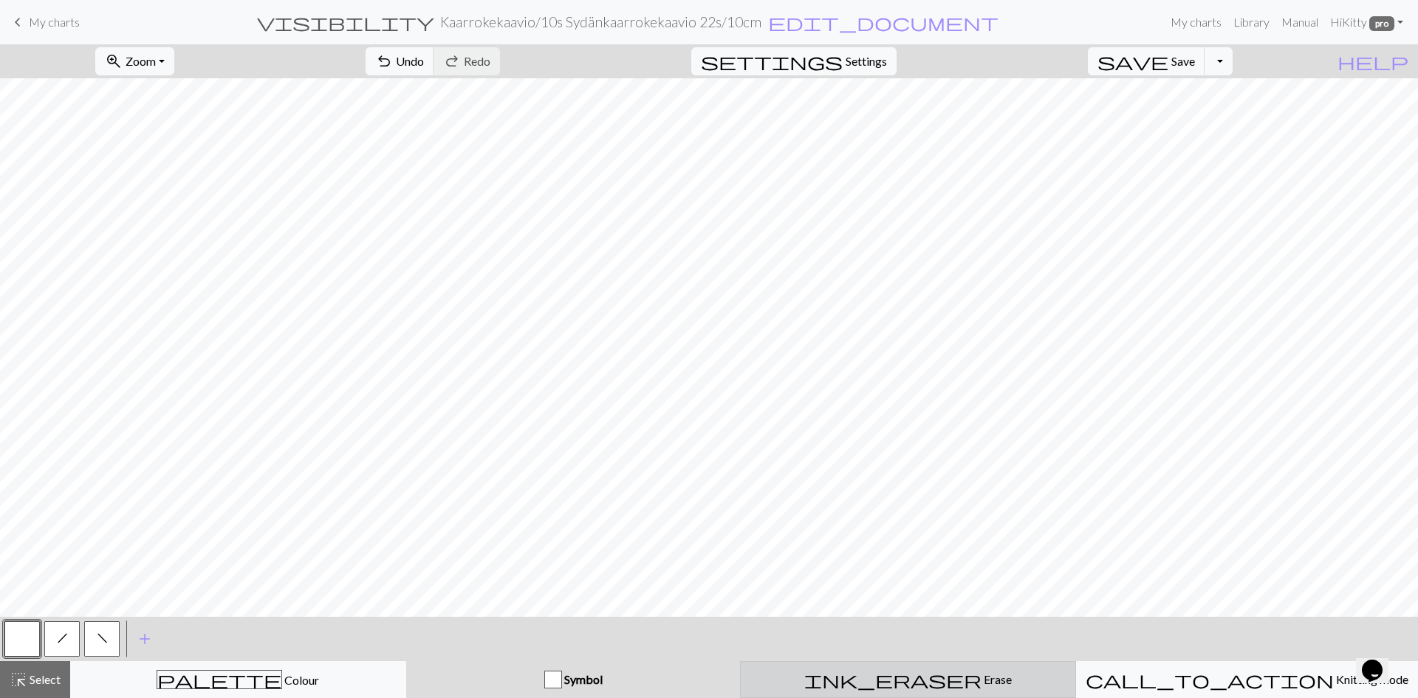
click at [694, 675] on div "ink_eraser Erase Erase" at bounding box center [908, 680] width 317 height 18
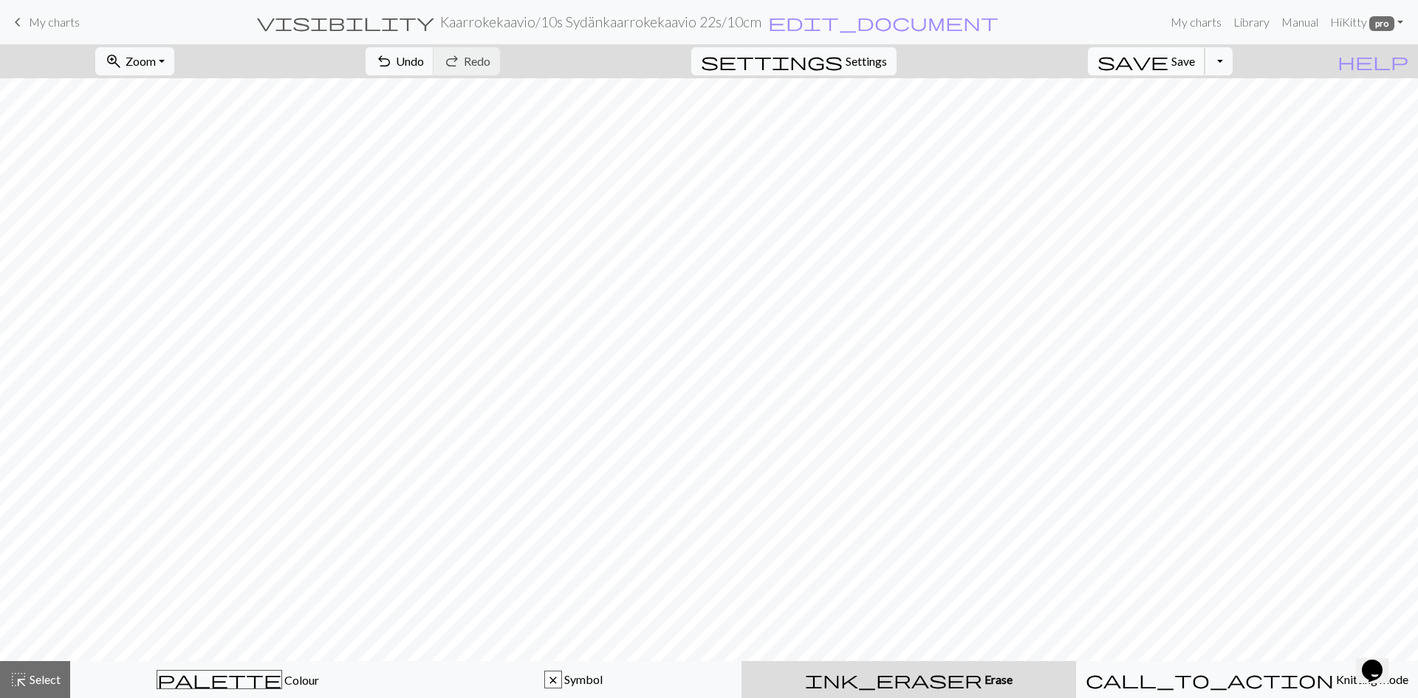
click at [694, 64] on span "Save" at bounding box center [1183, 61] width 24 height 14
click at [694, 60] on button "save Save Save" at bounding box center [1146, 61] width 117 height 28
click at [694, 61] on span "Settings" at bounding box center [866, 61] width 41 height 18
select select "aran"
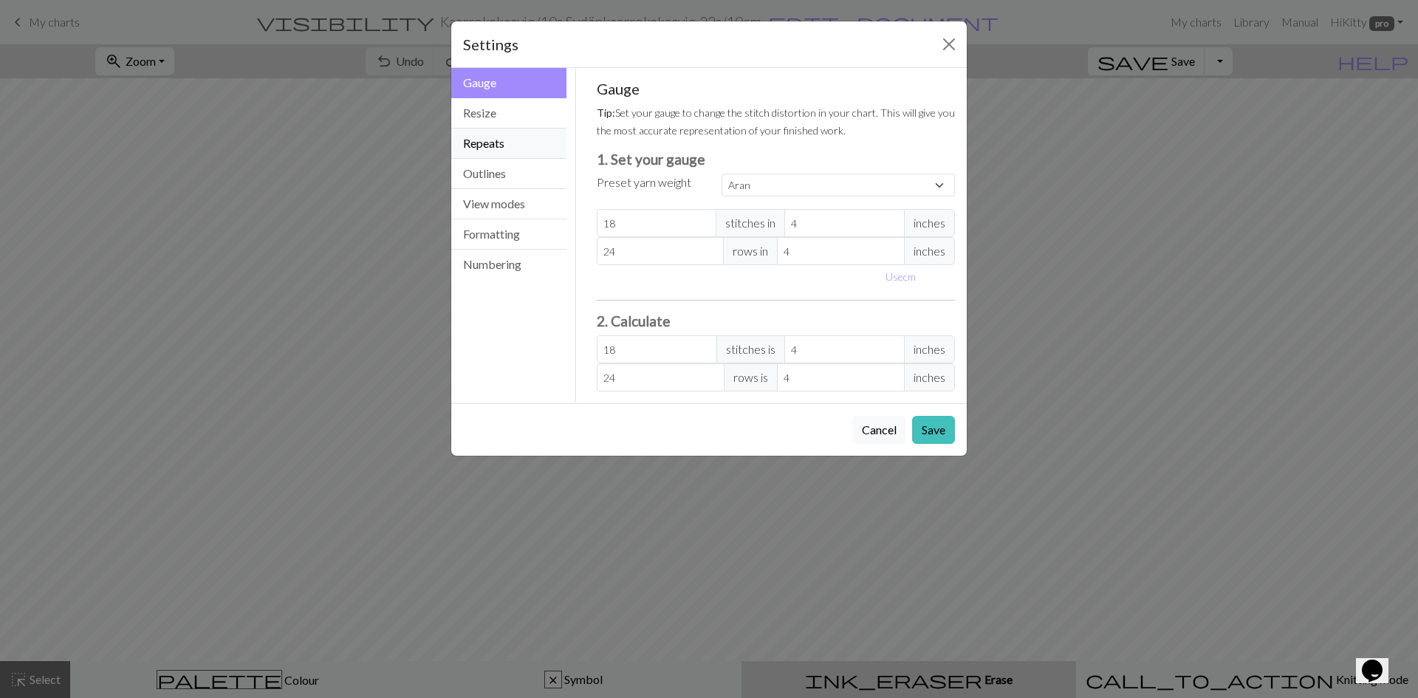
click at [483, 140] on button "Repeats" at bounding box center [508, 144] width 115 height 30
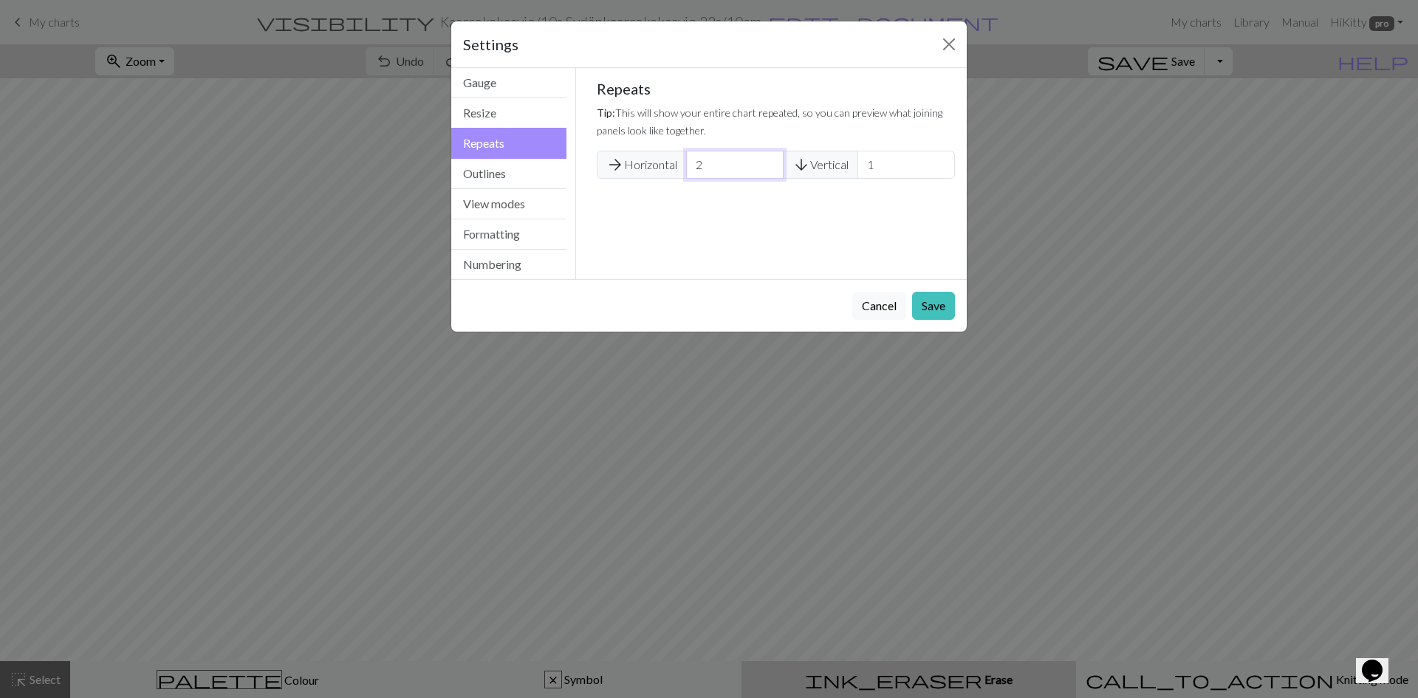
click at [694, 170] on input "2" at bounding box center [734, 165] width 97 height 28
type input "1"
click at [694, 170] on input "1" at bounding box center [734, 165] width 97 height 28
click at [694, 304] on button "Save" at bounding box center [933, 306] width 43 height 28
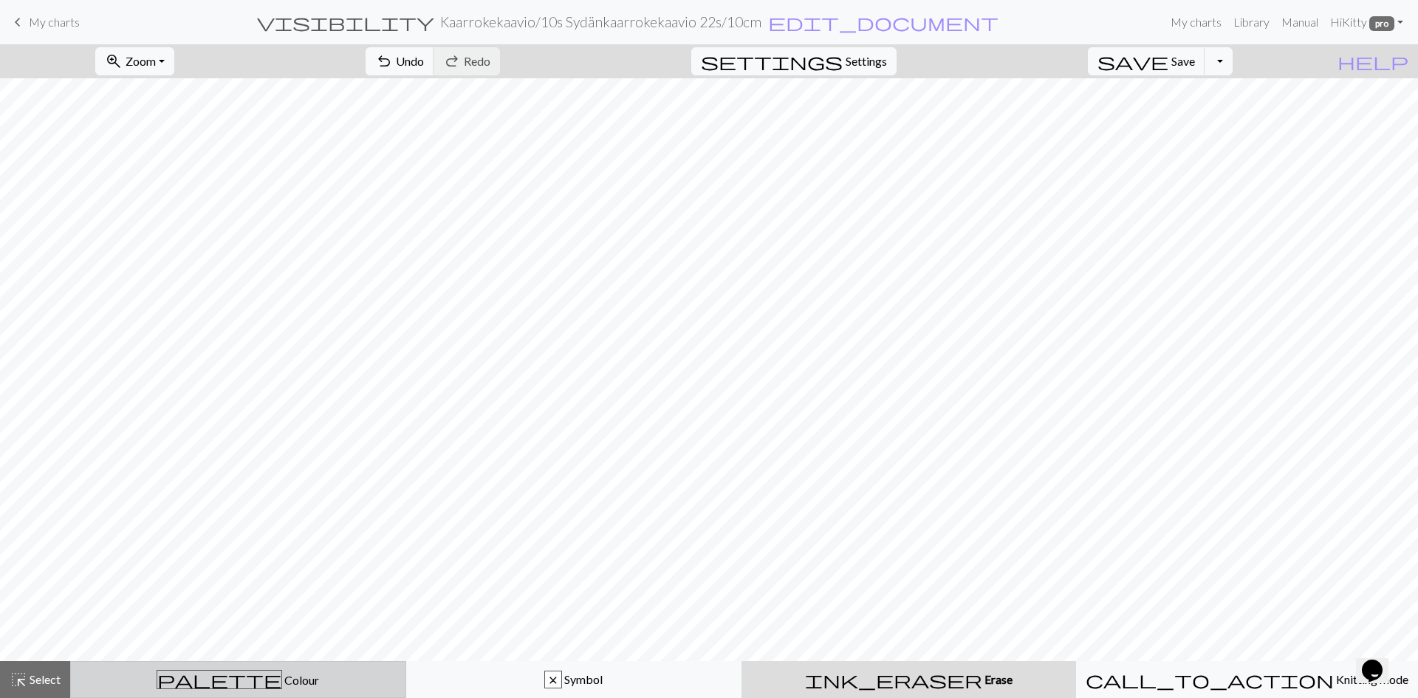
click at [227, 671] on span "palette" at bounding box center [219, 679] width 124 height 21
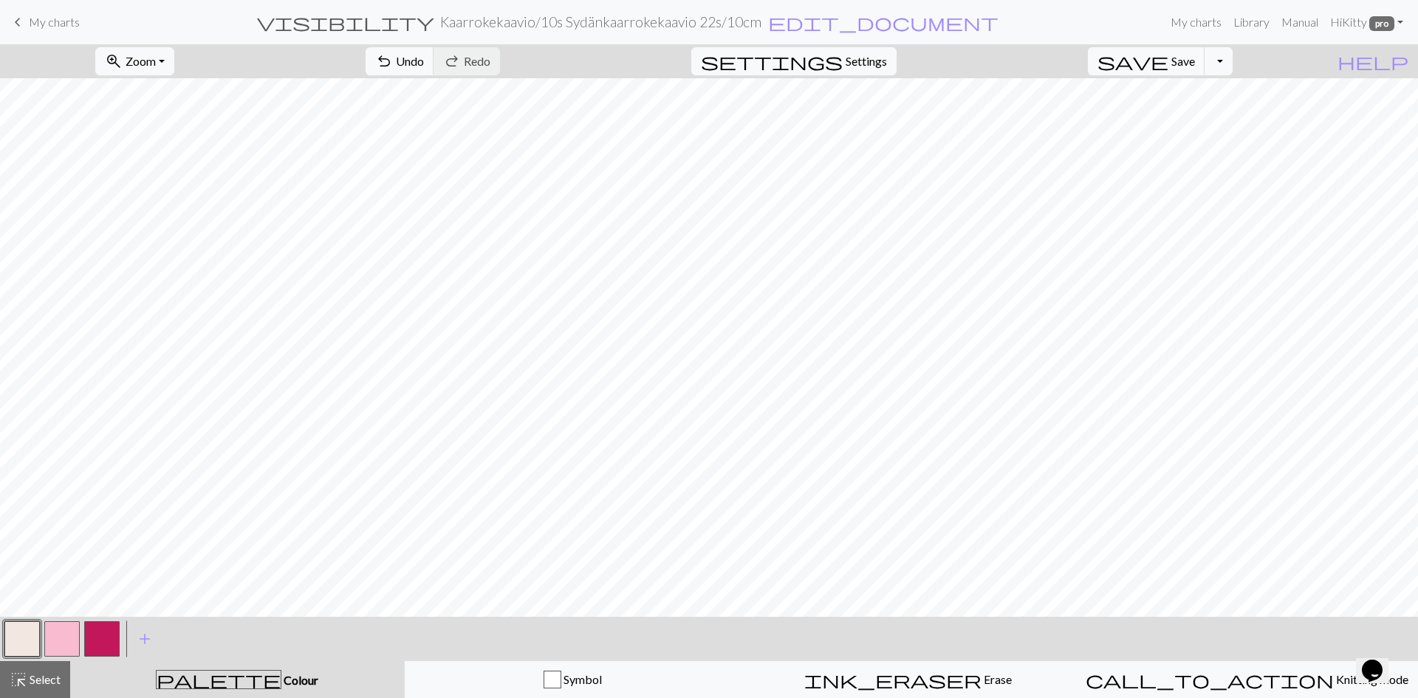
click at [14, 635] on button "button" at bounding box center [21, 638] width 35 height 35
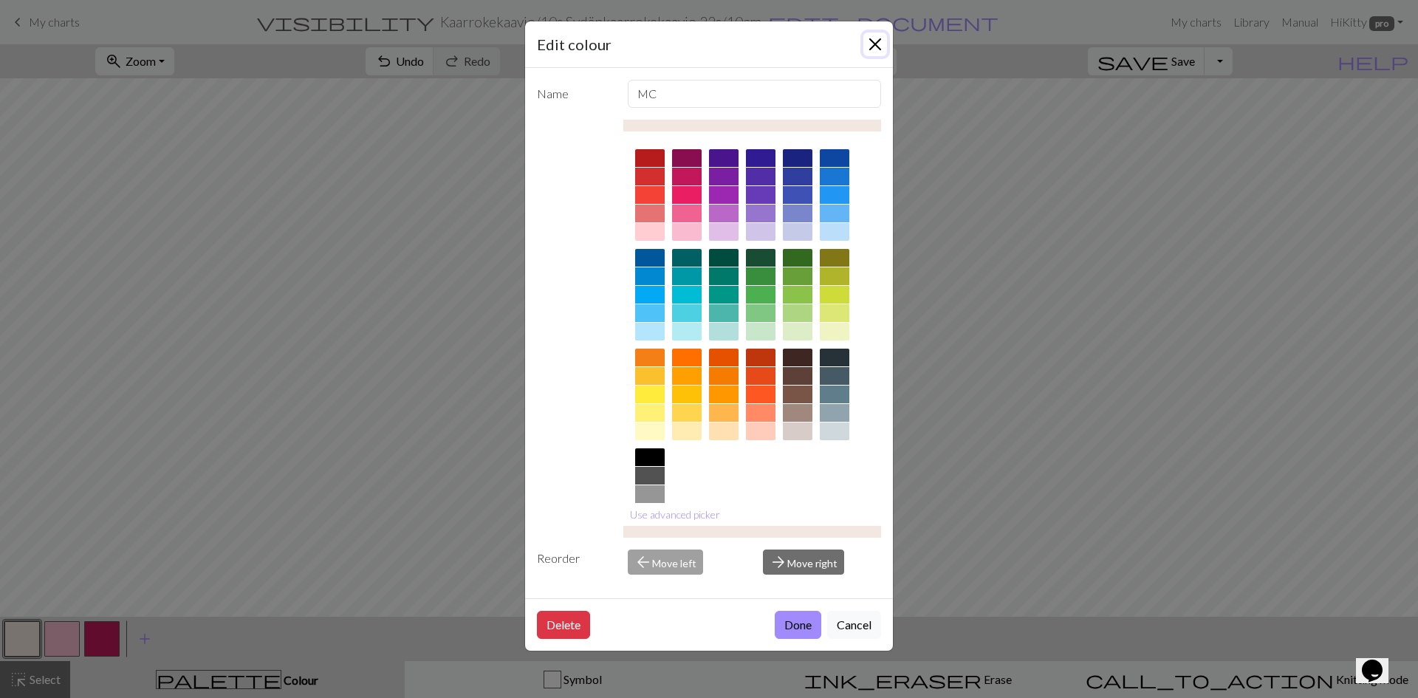
click at [694, 45] on button "Close" at bounding box center [875, 44] width 24 height 24
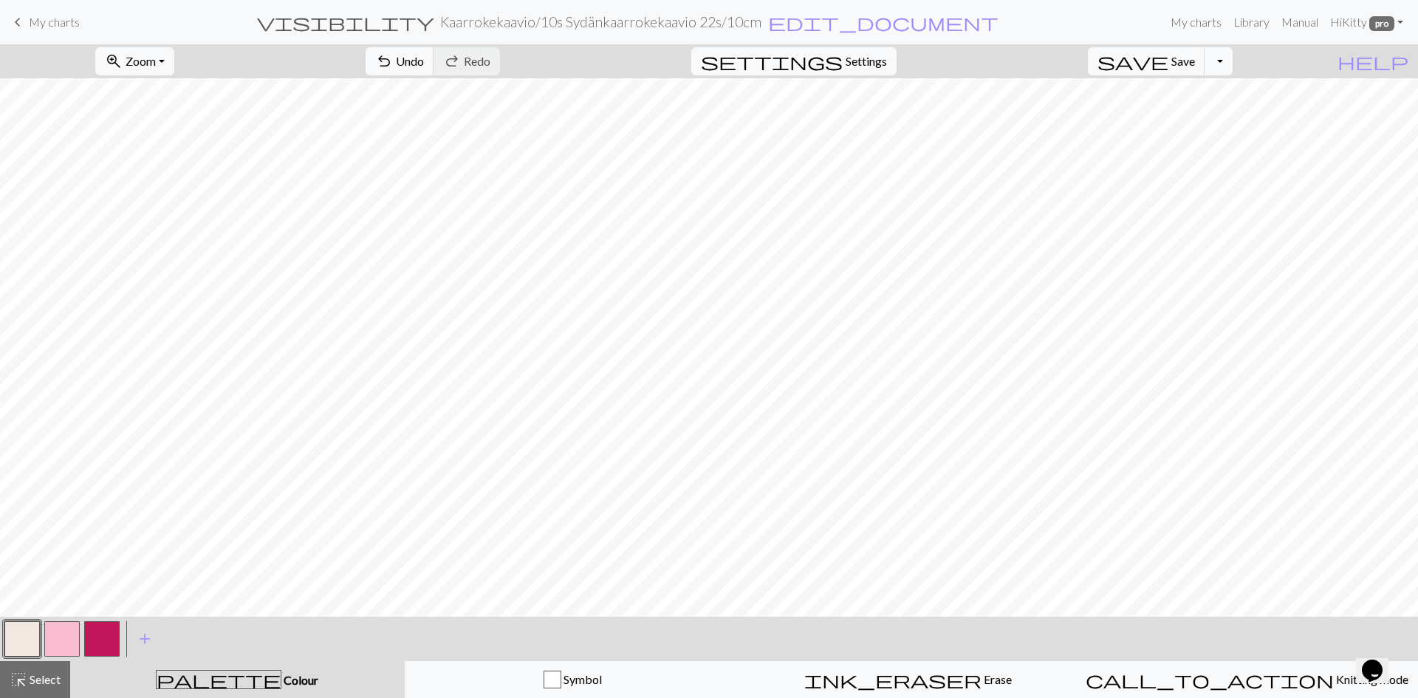
click at [58, 635] on button "button" at bounding box center [61, 638] width 35 height 35
click at [24, 633] on button "button" at bounding box center [21, 638] width 35 height 35
click at [424, 61] on span "Undo" at bounding box center [410, 61] width 28 height 14
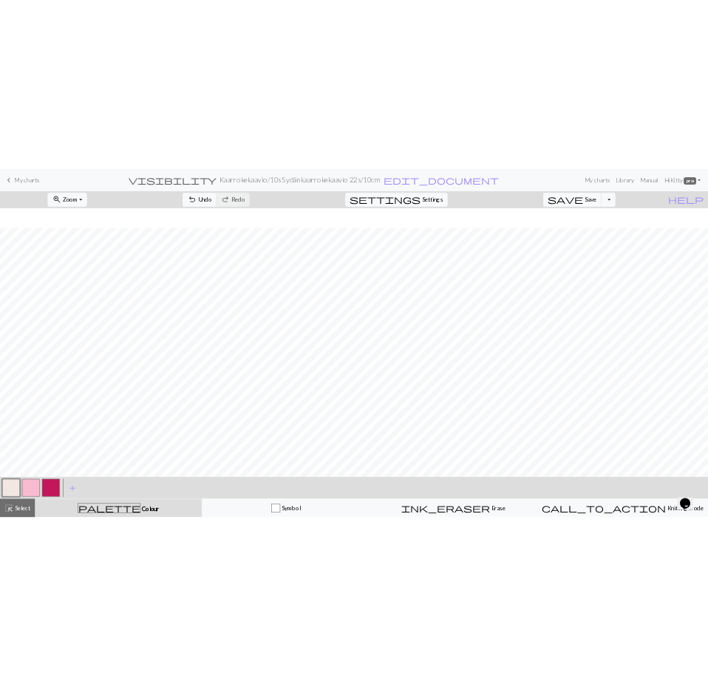
scroll to position [86, 0]
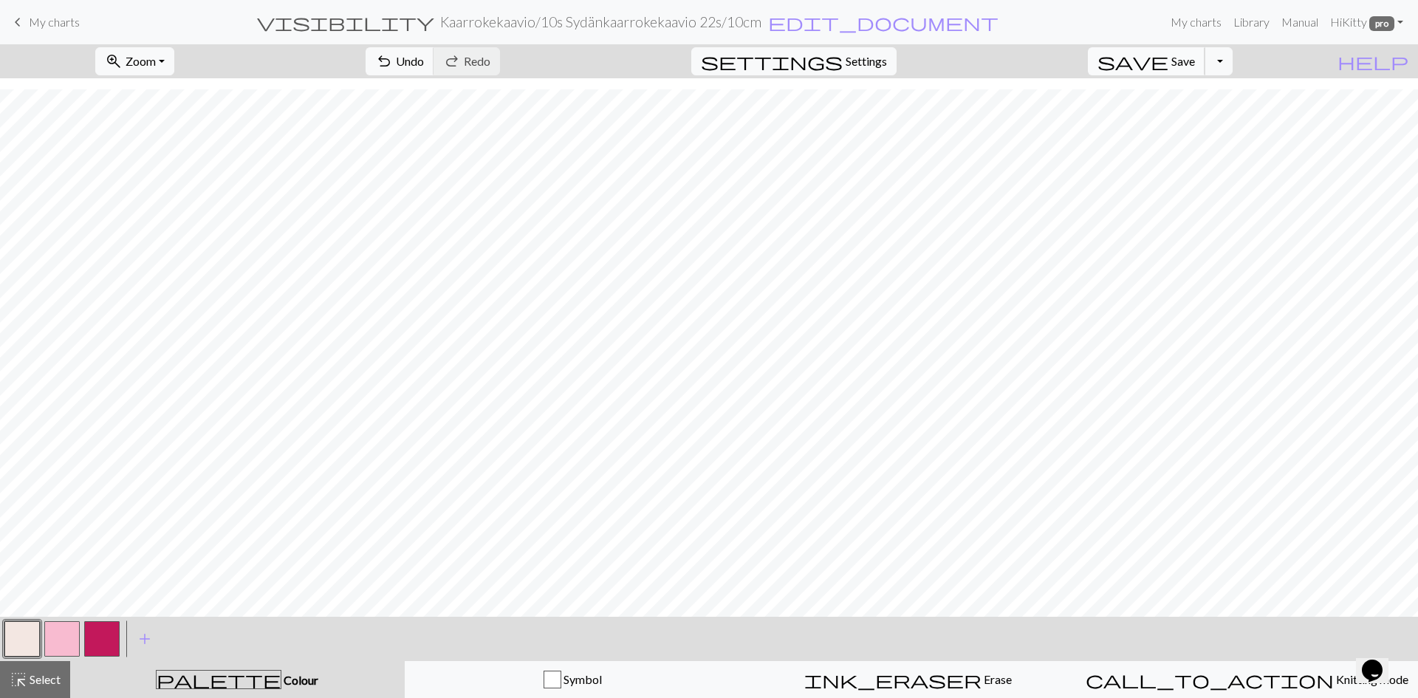
click at [694, 54] on span "Save" at bounding box center [1183, 61] width 24 height 14
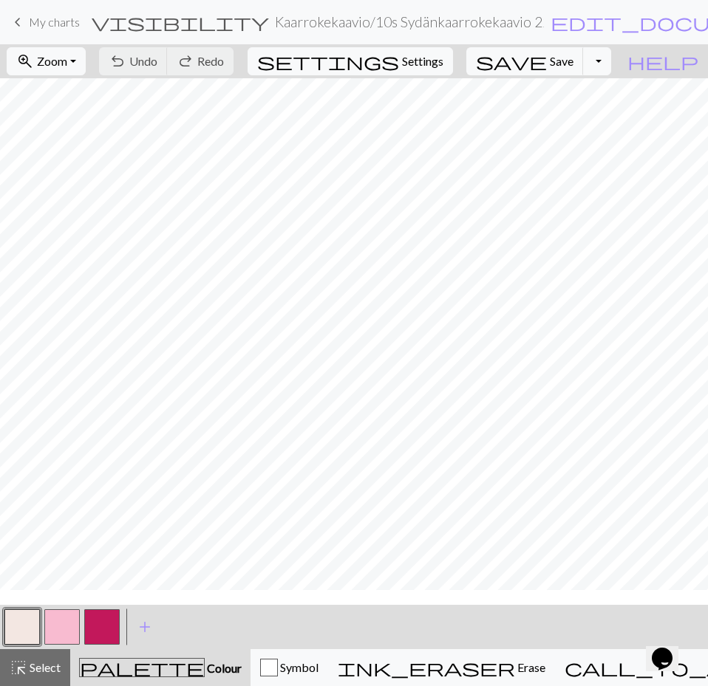
scroll to position [0, 0]
